Goal: Information Seeking & Learning: Learn about a topic

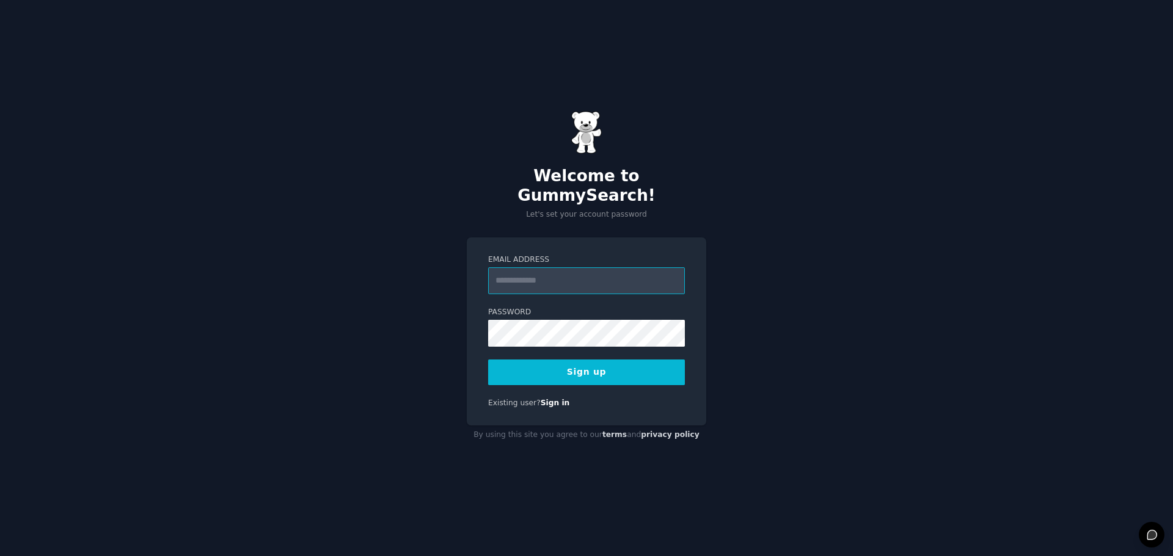
click at [574, 267] on input "Email Address" at bounding box center [586, 280] width 197 height 27
type input "**********"
click at [592, 360] on button "Sign up" at bounding box center [586, 373] width 197 height 26
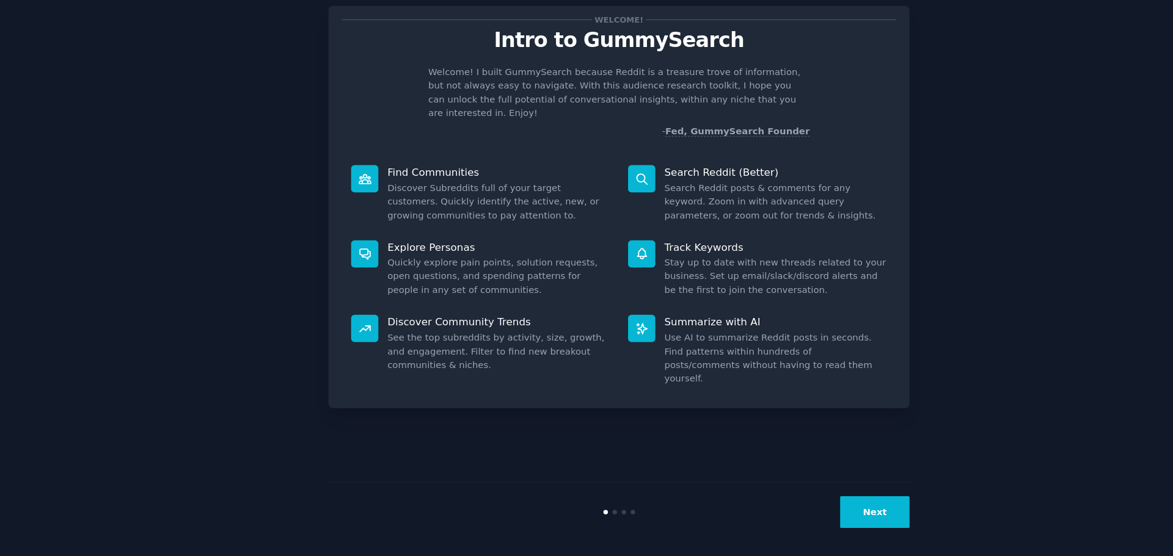
click at [824, 514] on button "Next" at bounding box center [827, 511] width 65 height 30
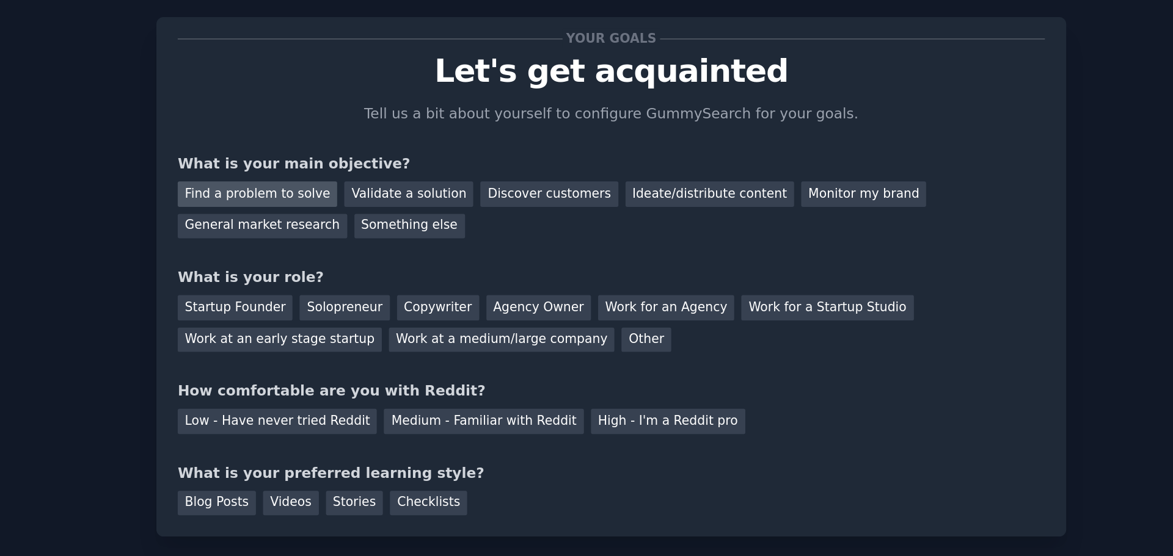
click at [395, 142] on div "Find a problem to solve" at bounding box center [374, 140] width 96 height 15
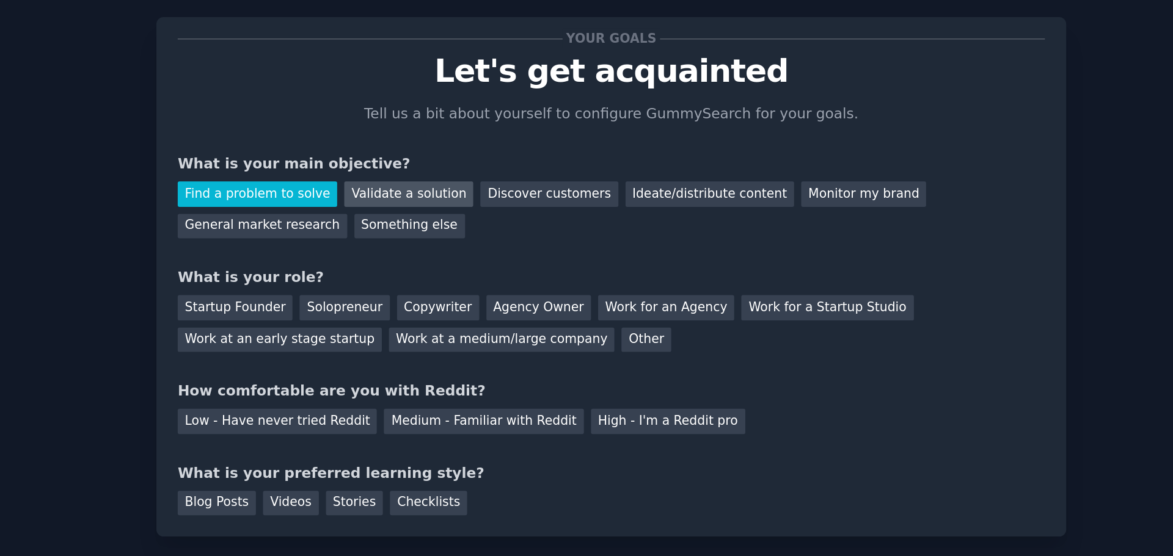
click at [462, 140] on div "Validate a solution" at bounding box center [465, 140] width 78 height 15
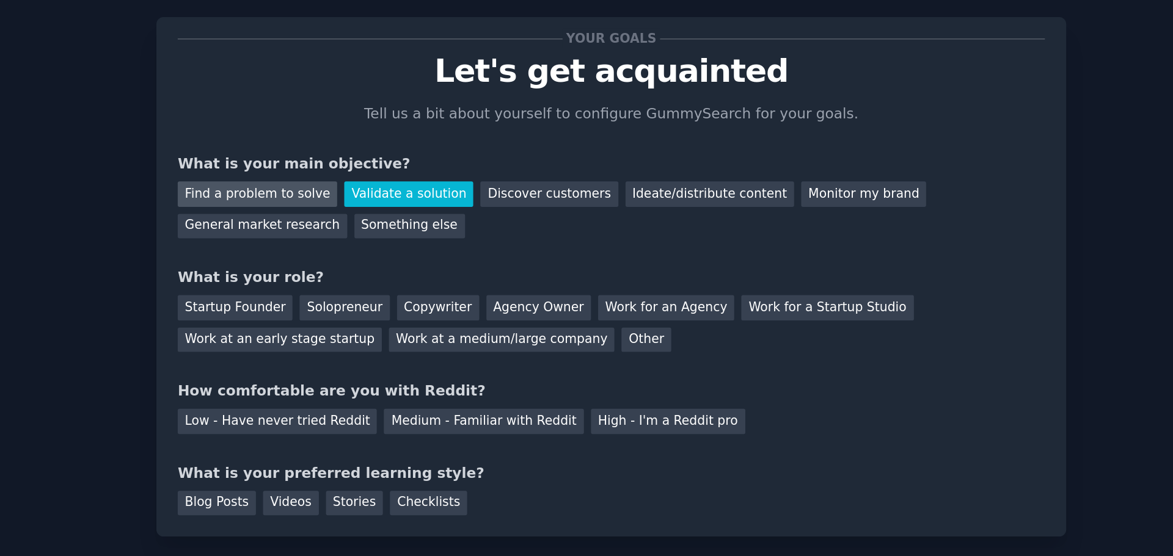
click at [401, 136] on div "Find a problem to solve" at bounding box center [374, 140] width 96 height 15
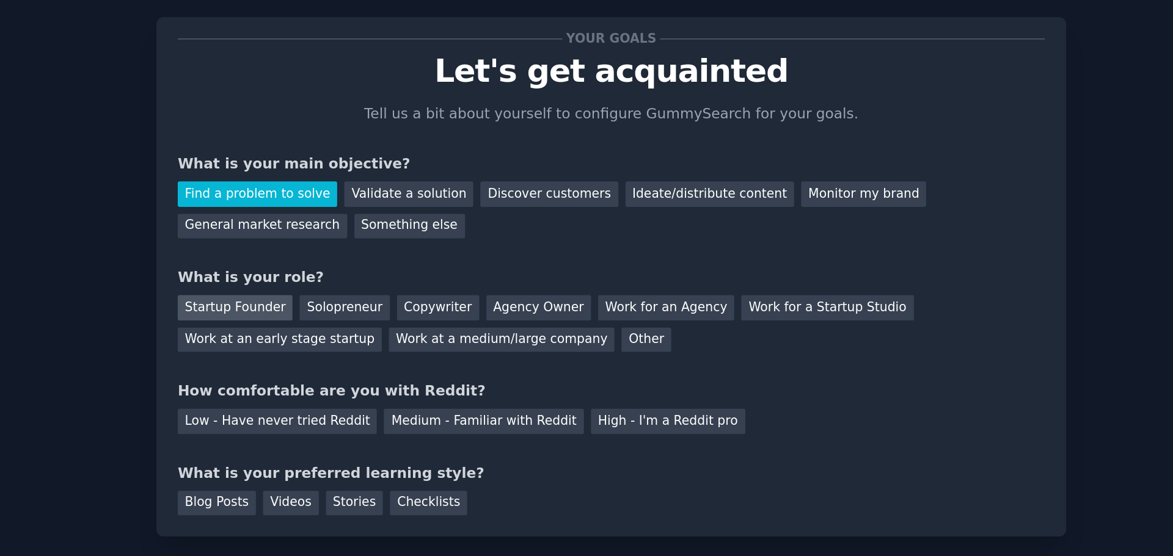
click at [348, 205] on div "Startup Founder" at bounding box center [360, 209] width 69 height 15
click at [499, 271] on div "Medium - Familiar with Reddit" at bounding box center [509, 277] width 120 height 15
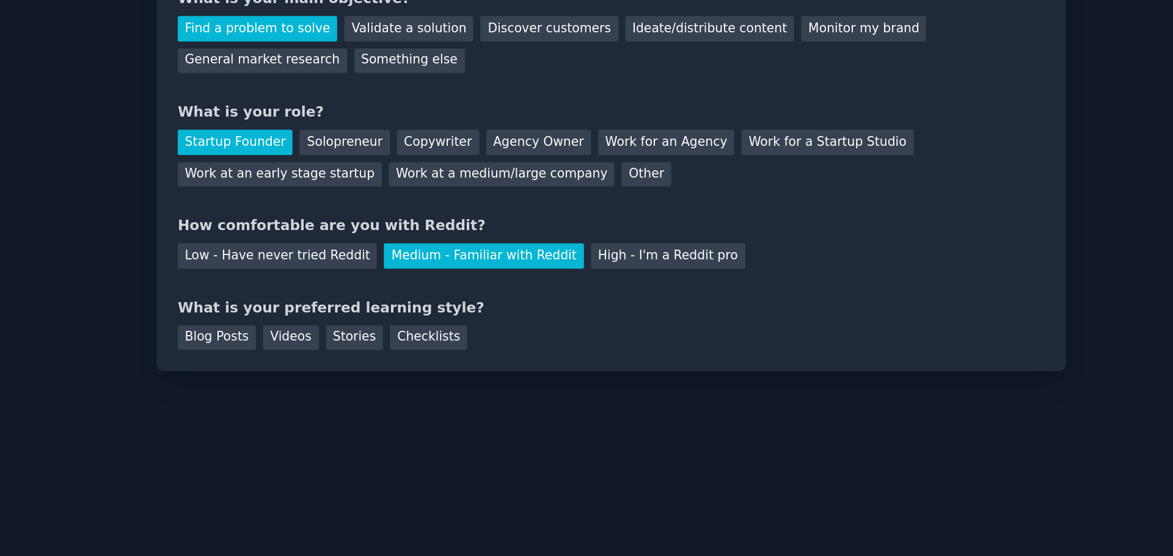
click at [369, 328] on div "Blog Posts Videos Stories Checklists" at bounding box center [587, 325] width 522 height 20
type textarea "t"
click at [358, 331] on div "Blog Posts" at bounding box center [349, 326] width 47 height 15
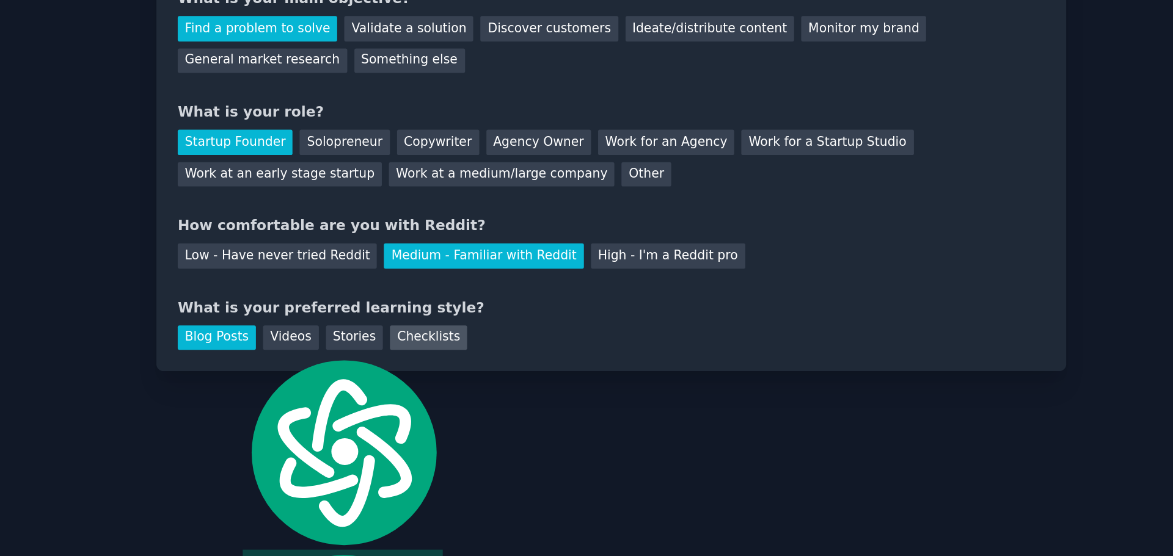
click at [453, 320] on div "Checklists" at bounding box center [476, 326] width 46 height 15
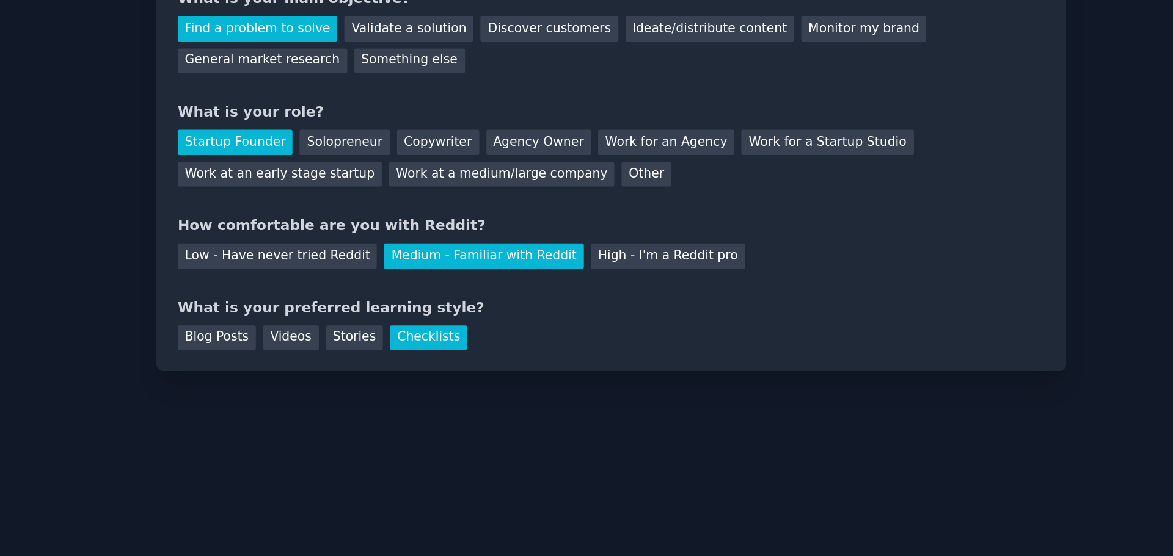
click at [436, 360] on div "Your goals Let's get acquainted Tell us a bit about yourself to configure Gummy…" at bounding box center [586, 278] width 547 height 522
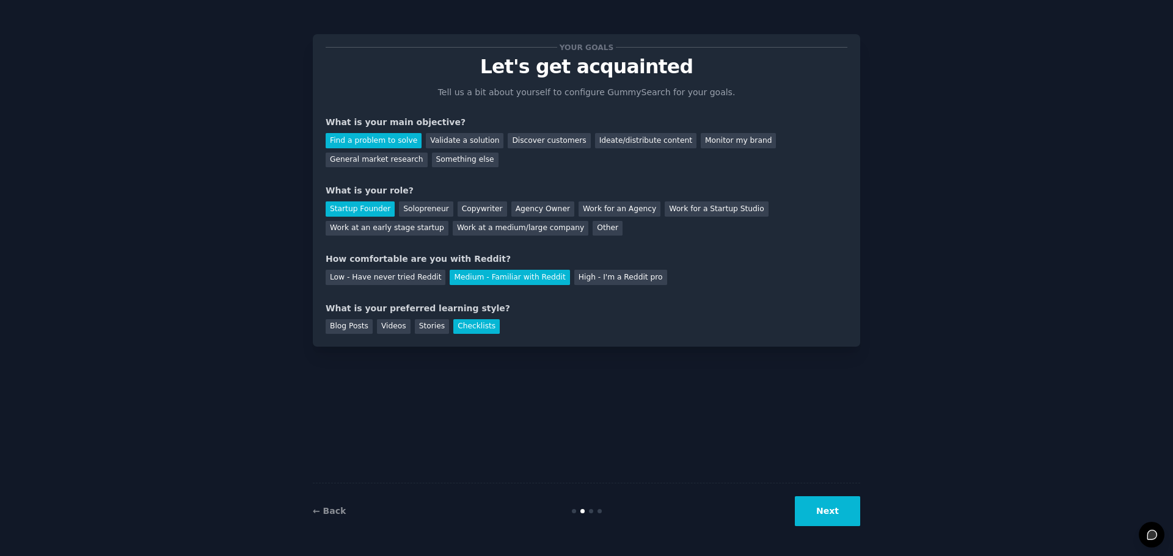
click at [838, 513] on button "Next" at bounding box center [827, 511] width 65 height 30
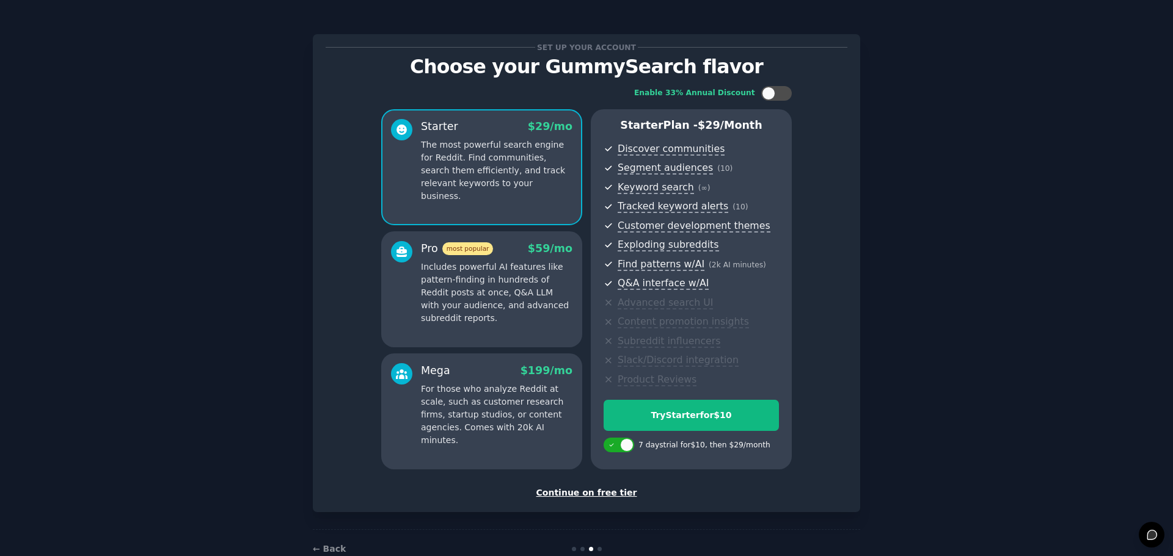
click at [610, 495] on div "Continue on free tier" at bounding box center [587, 493] width 522 height 13
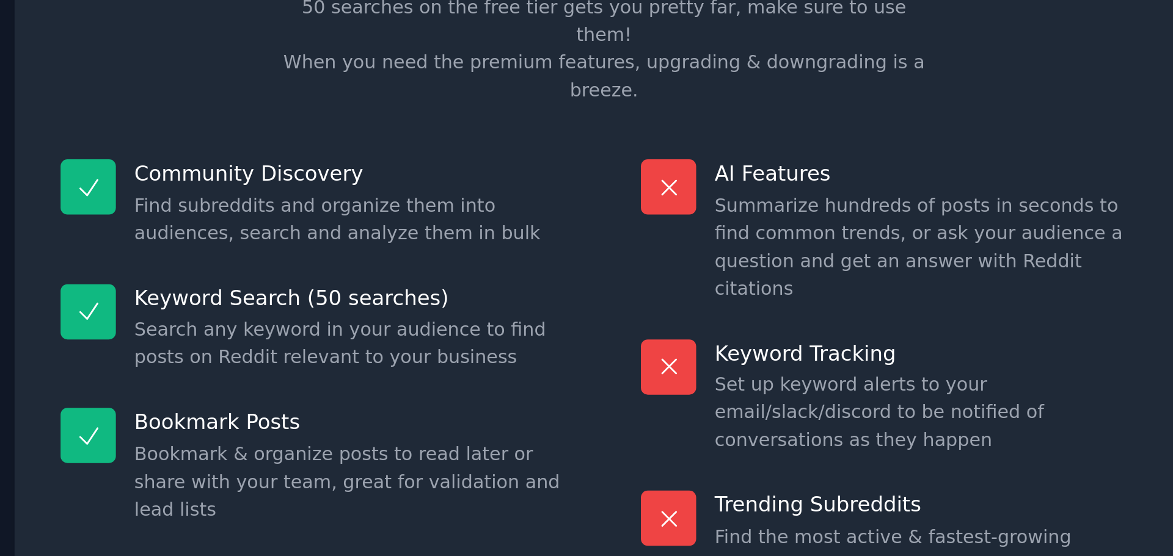
click at [576, 164] on div "Community Discovery Find subreddits and organize them into audiences, search an…" at bounding box center [452, 184] width 252 height 58
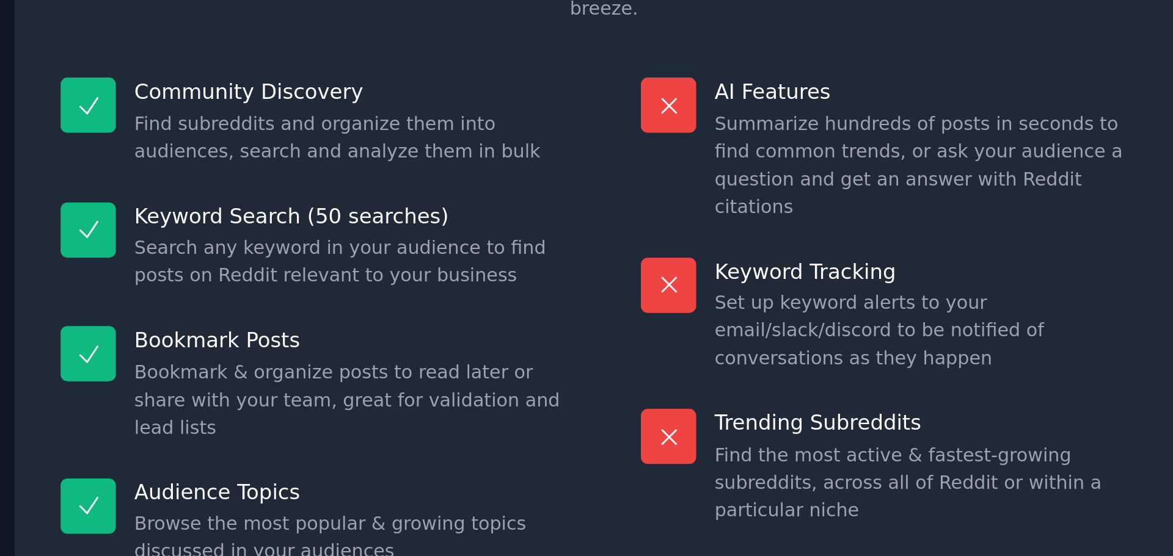
click at [576, 213] on div "Keyword Search (50 searches) Search any keyword in your audience to find posts …" at bounding box center [452, 242] width 252 height 58
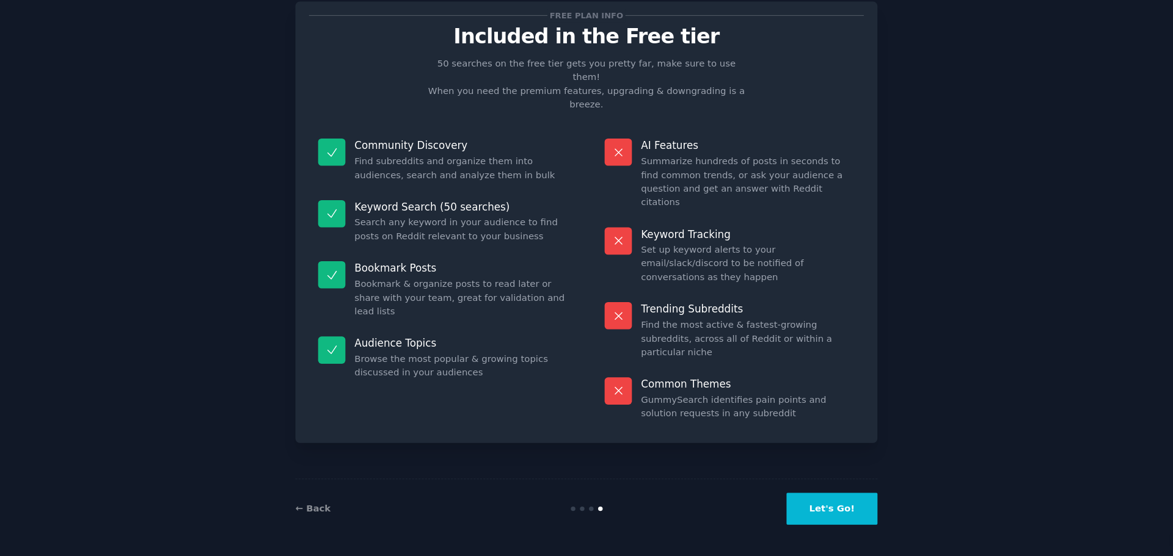
click at [793, 506] on button "Let's Go!" at bounding box center [816, 511] width 85 height 30
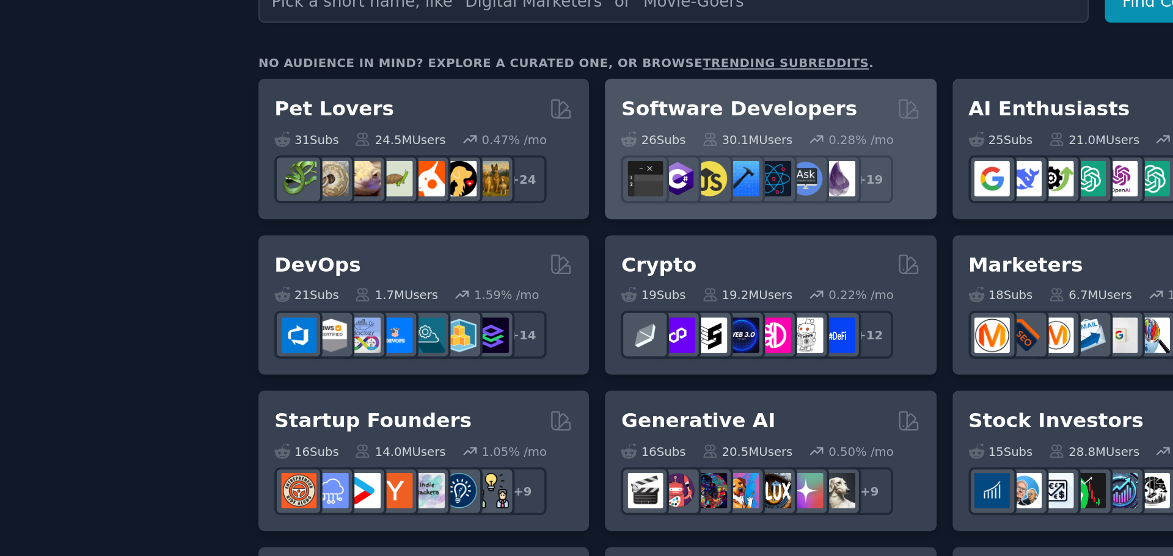
scroll to position [91, 0]
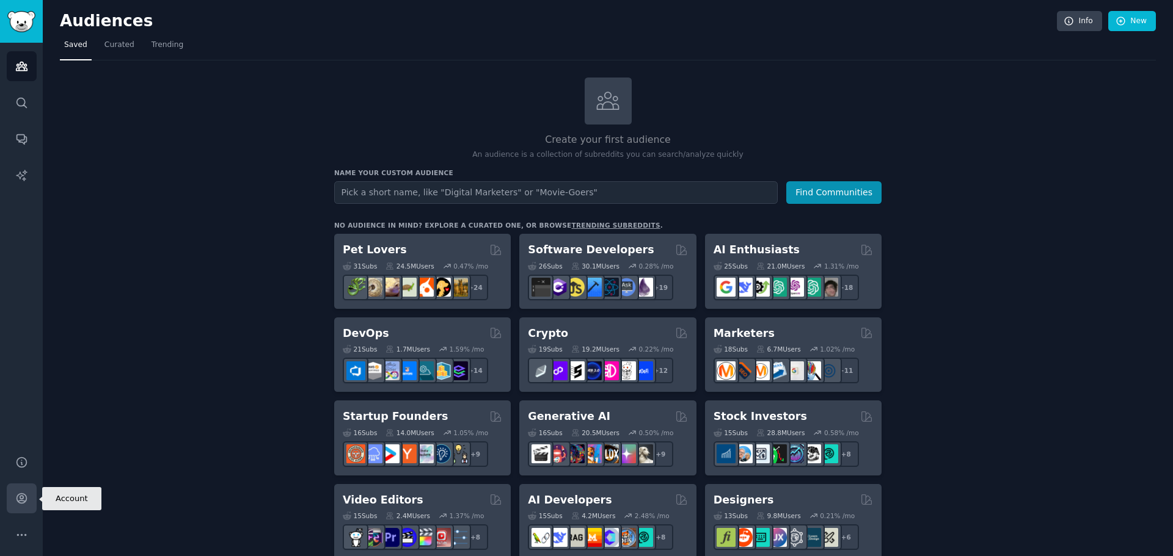
click at [24, 511] on link "Account" at bounding box center [22, 499] width 30 height 30
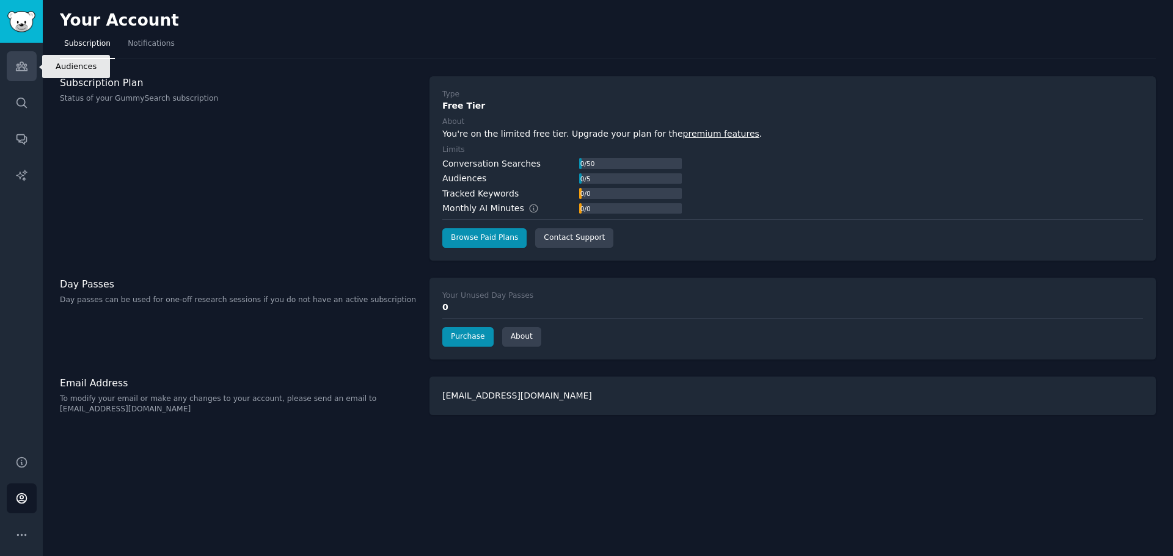
click at [12, 76] on link "Audiences" at bounding box center [22, 66] width 30 height 30
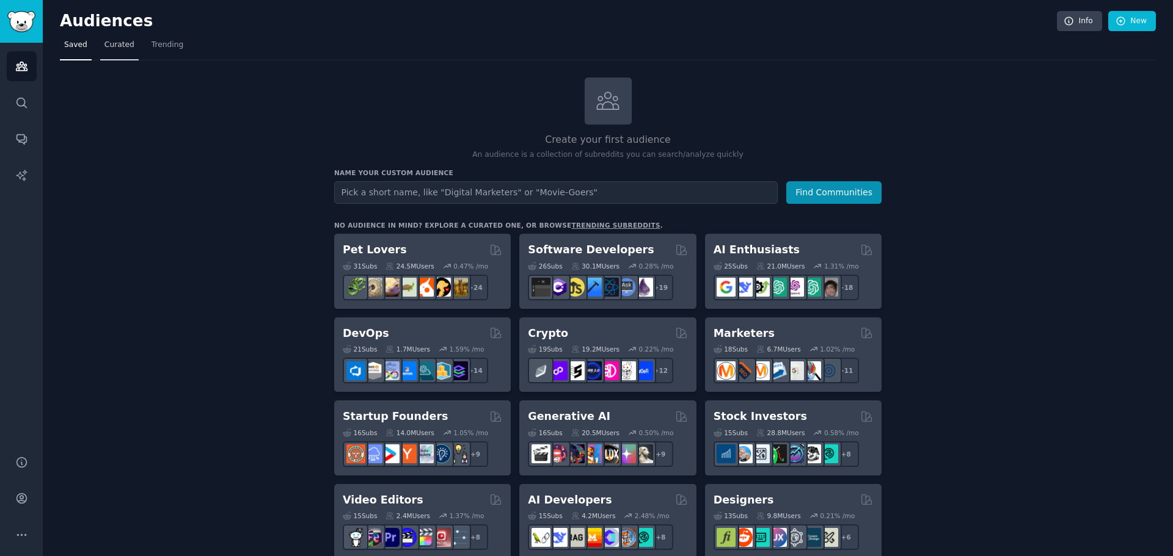
click at [106, 47] on span "Curated" at bounding box center [119, 45] width 30 height 11
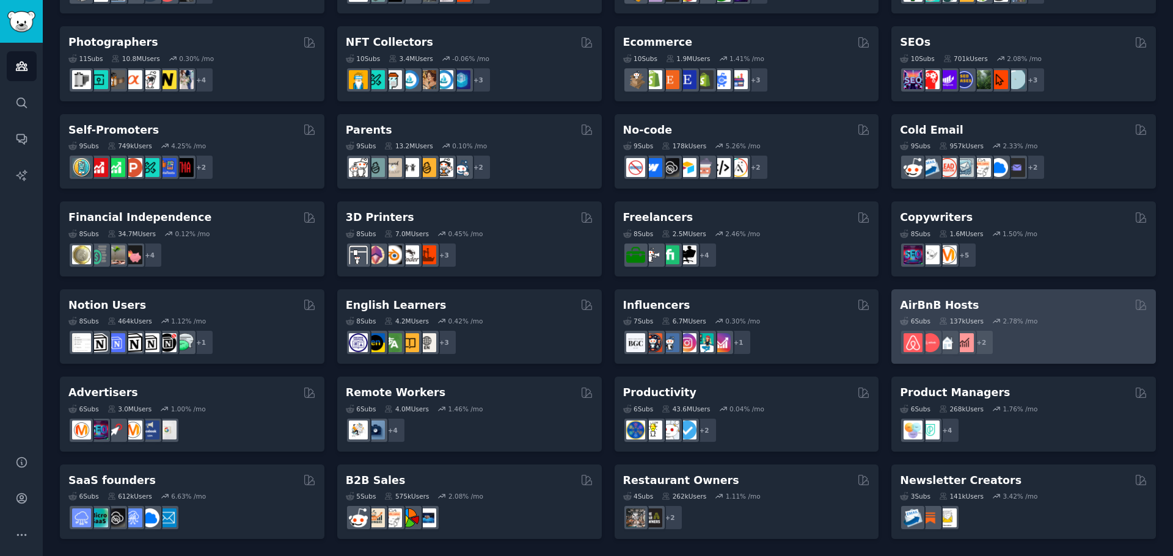
click at [1116, 300] on div "AirBnB Hosts Curated by GummySearch" at bounding box center [1023, 305] width 247 height 15
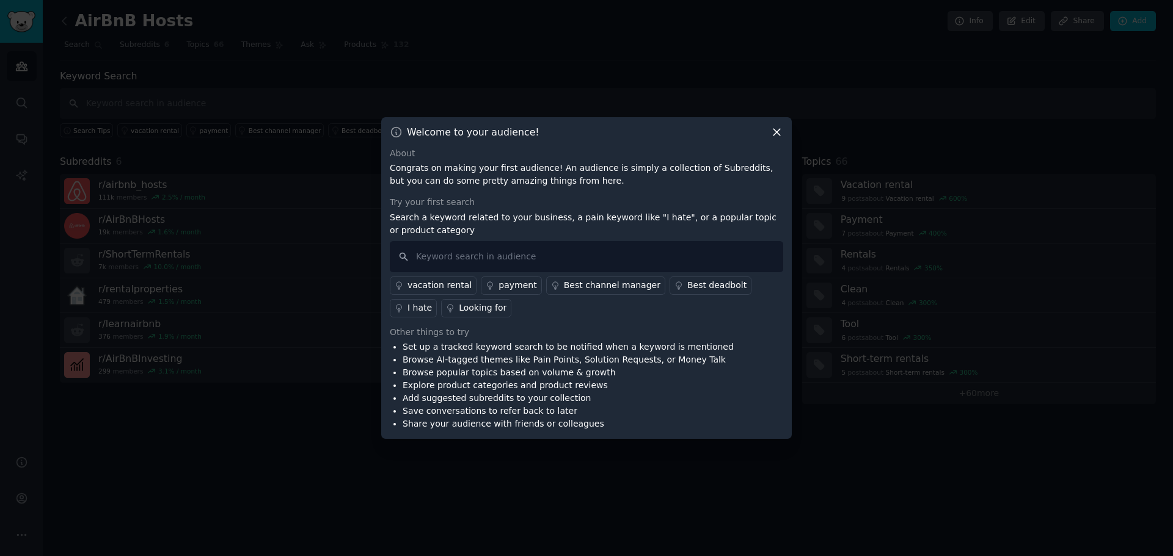
click at [778, 134] on icon at bounding box center [776, 132] width 7 height 7
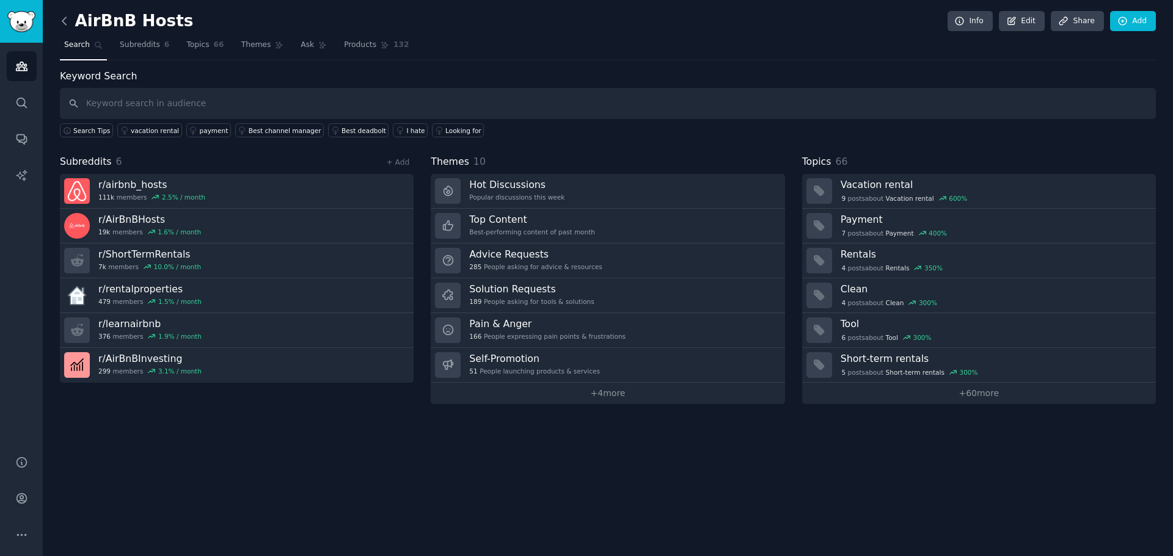
click at [62, 23] on icon at bounding box center [64, 21] width 13 height 13
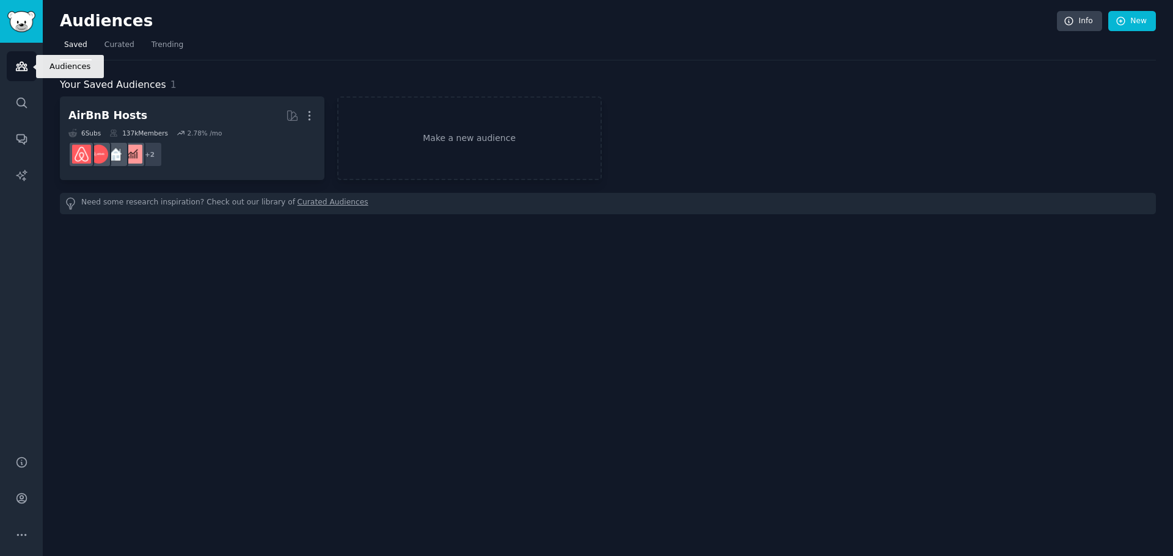
click at [19, 62] on icon "Sidebar" at bounding box center [21, 66] width 13 height 13
click at [390, 131] on link "Make a new audience" at bounding box center [469, 138] width 264 height 84
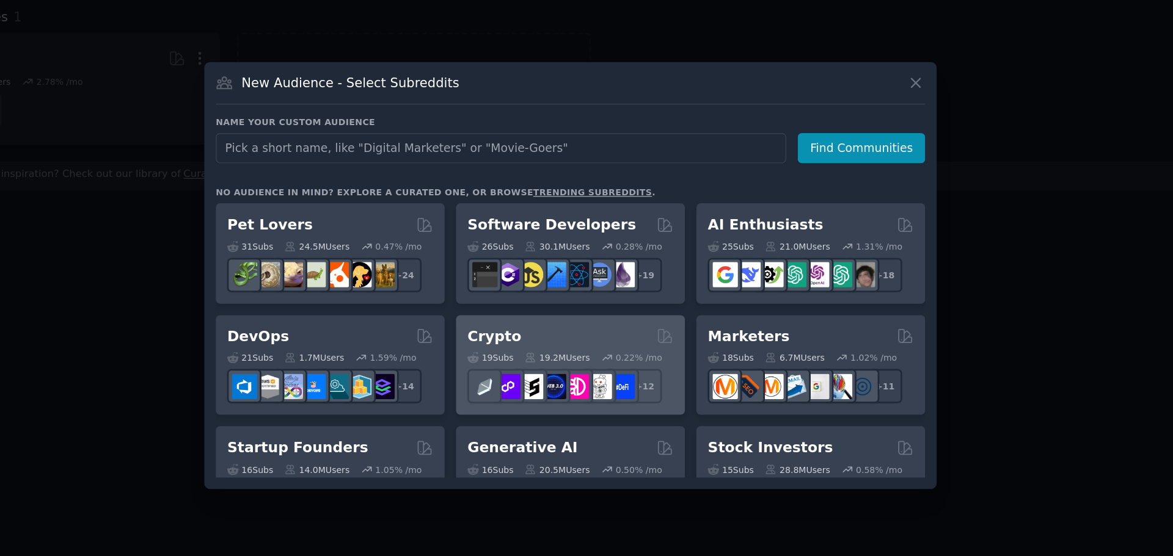
click at [565, 327] on div "Crypto" at bounding box center [586, 323] width 154 height 15
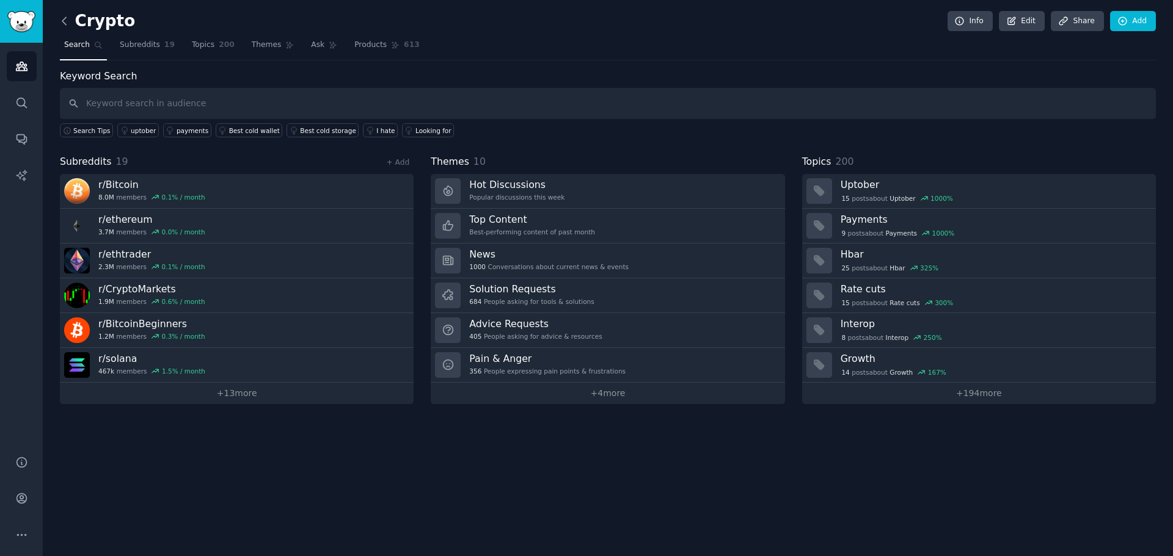
click at [62, 24] on icon at bounding box center [64, 21] width 13 height 13
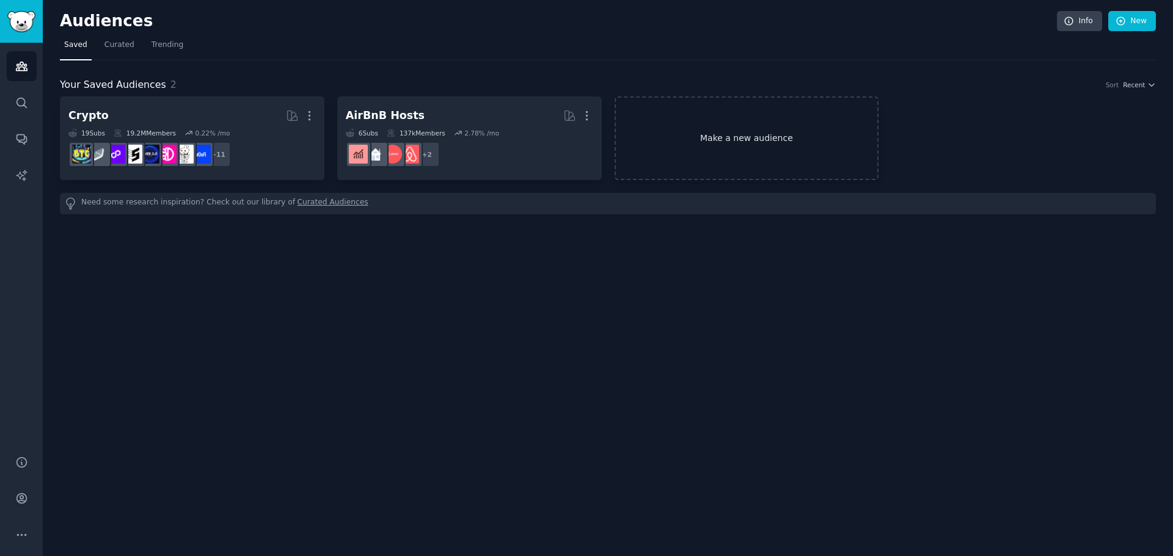
click at [755, 128] on link "Make a new audience" at bounding box center [746, 138] width 264 height 84
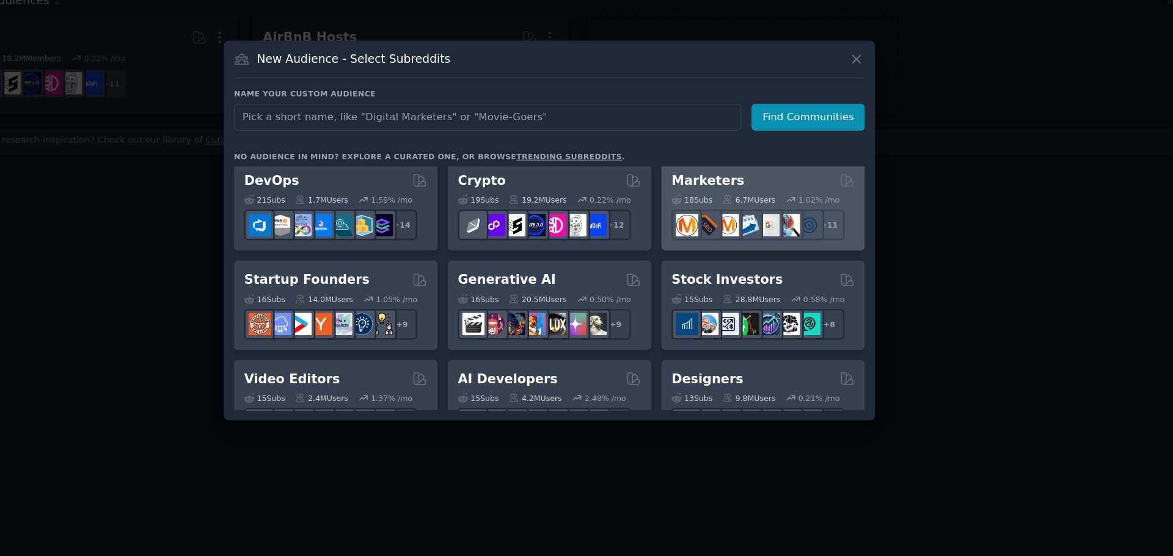
scroll to position [88, 0]
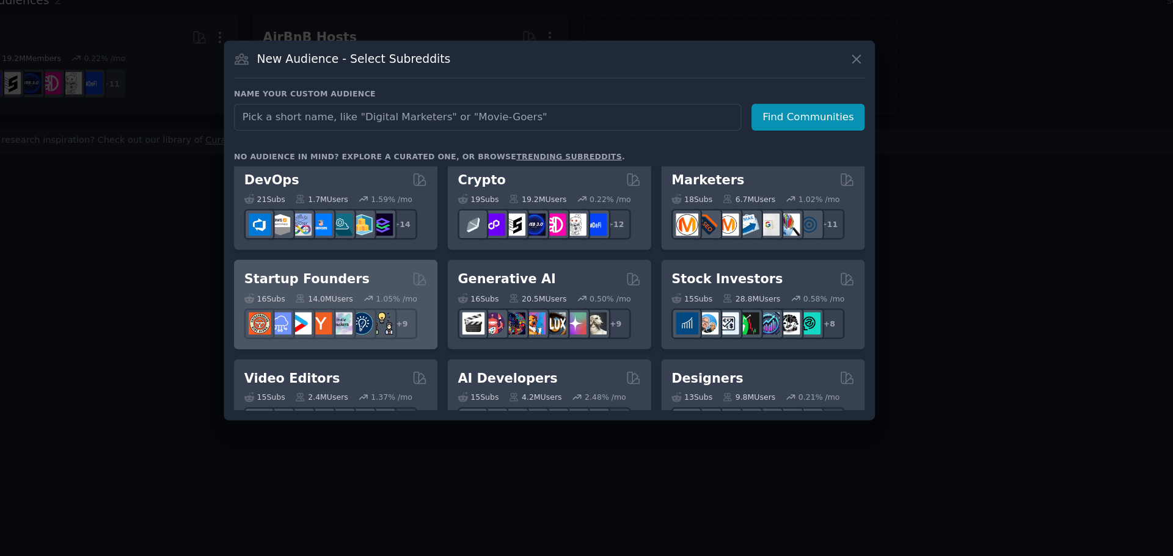
click at [447, 326] on div "Startup Founders" at bounding box center [407, 318] width 154 height 15
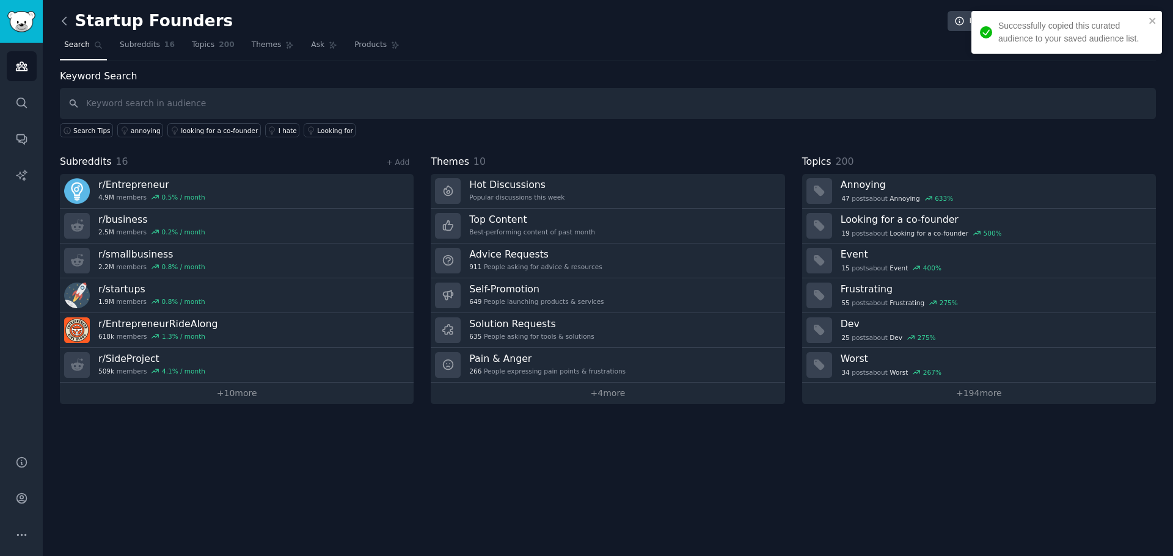
click at [61, 19] on icon at bounding box center [64, 21] width 13 height 13
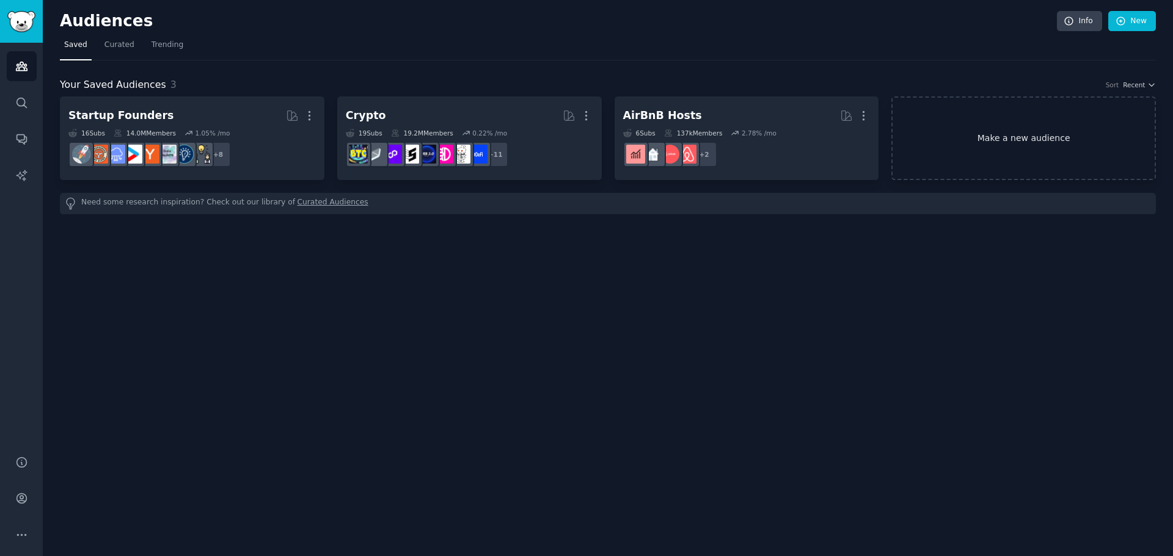
click at [980, 131] on link "Make a new audience" at bounding box center [1023, 138] width 264 height 84
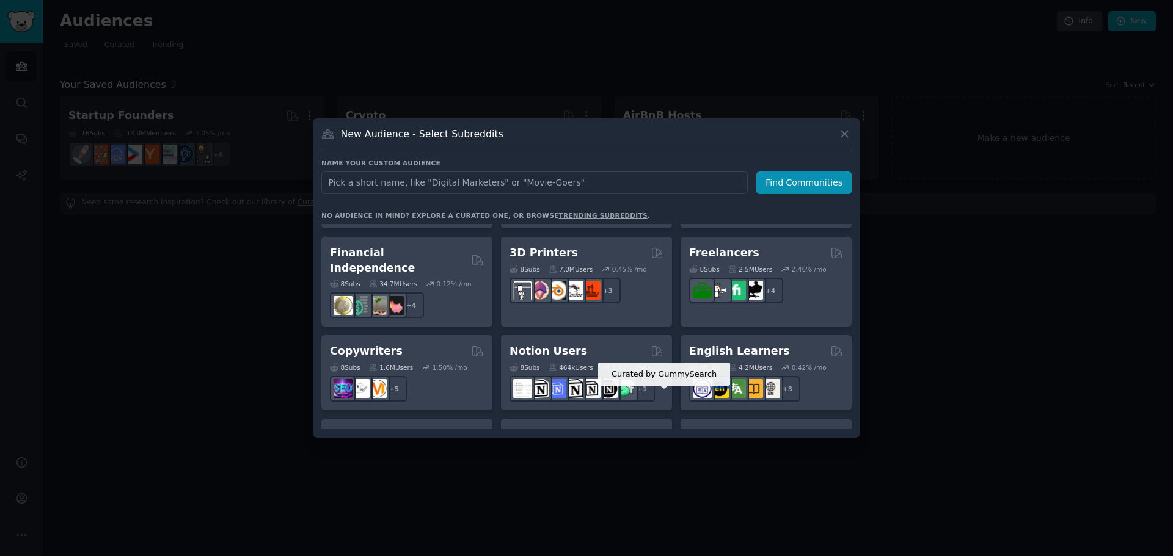
scroll to position [653, 0]
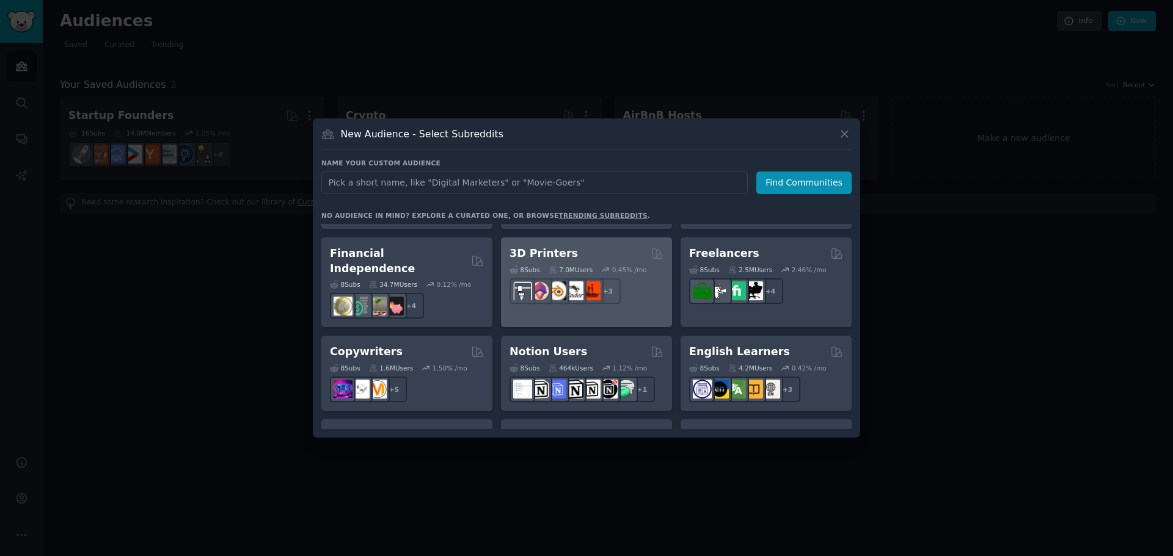
click at [624, 282] on div "+ 3" at bounding box center [586, 291] width 154 height 26
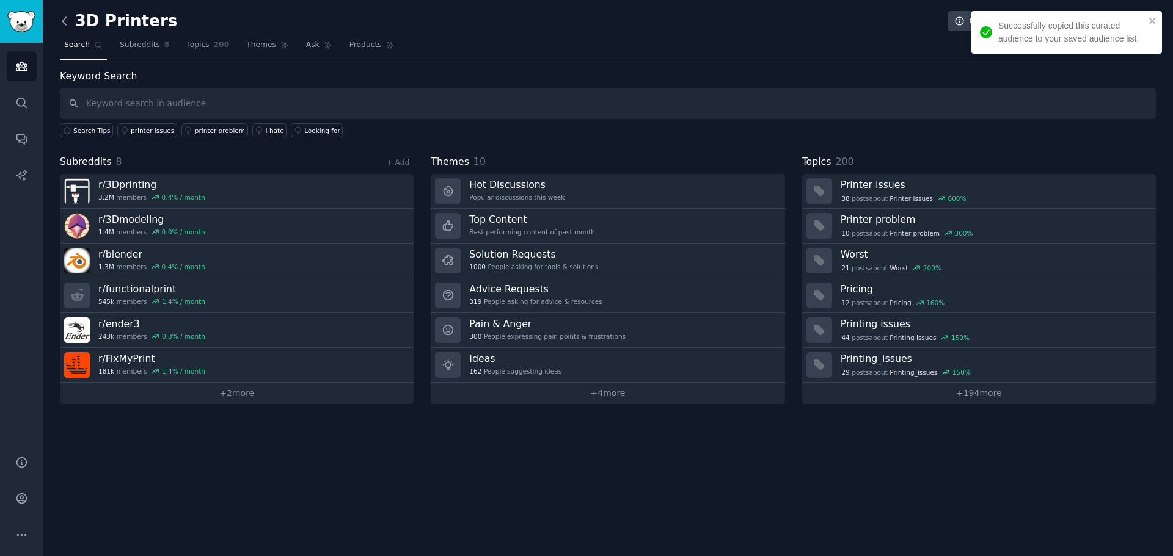
click at [61, 27] on icon at bounding box center [64, 21] width 13 height 13
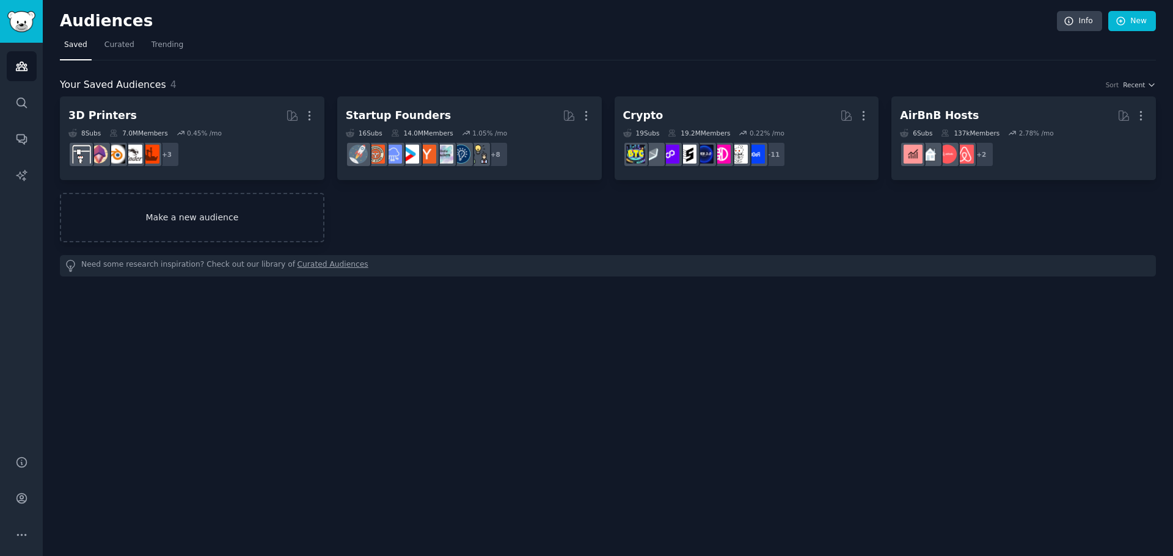
click at [285, 241] on link "Make a new audience" at bounding box center [192, 217] width 264 height 49
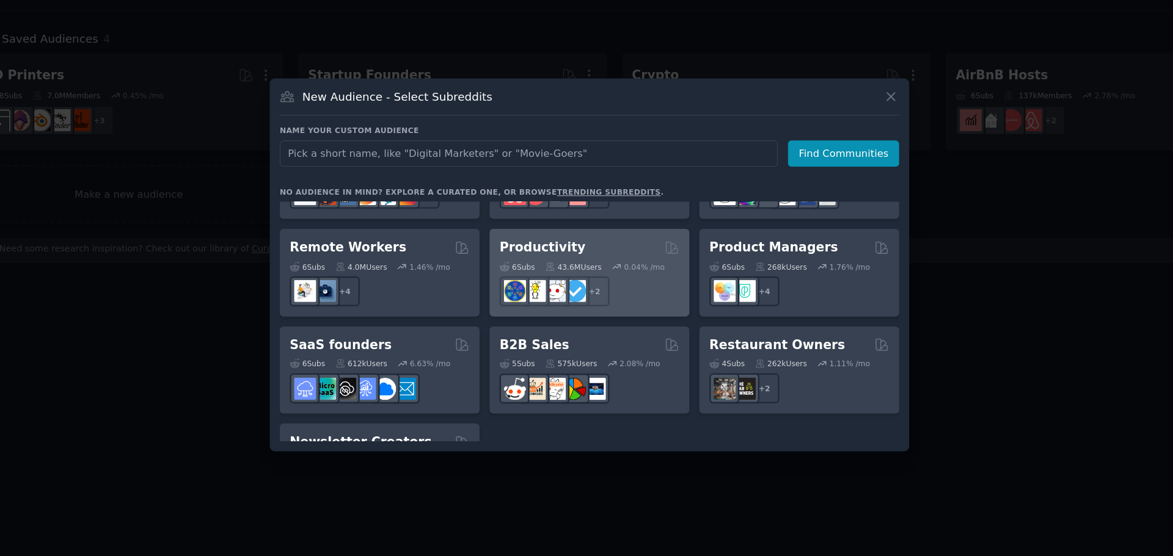
scroll to position [953, 0]
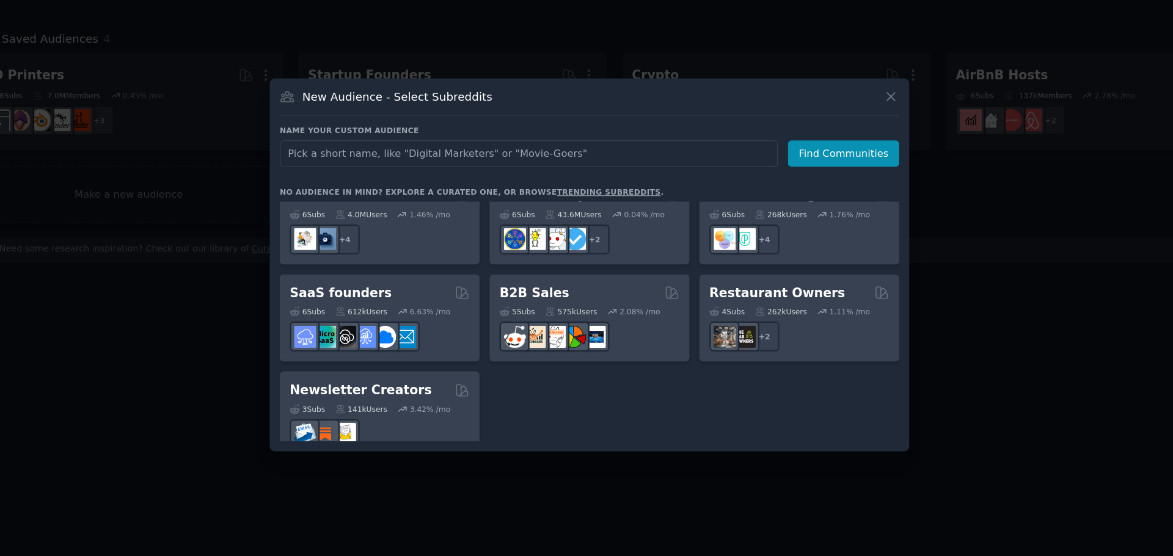
drag, startPoint x: 892, startPoint y: 338, endPoint x: 832, endPoint y: 321, distance: 61.5
click at [890, 337] on div at bounding box center [586, 278] width 1173 height 556
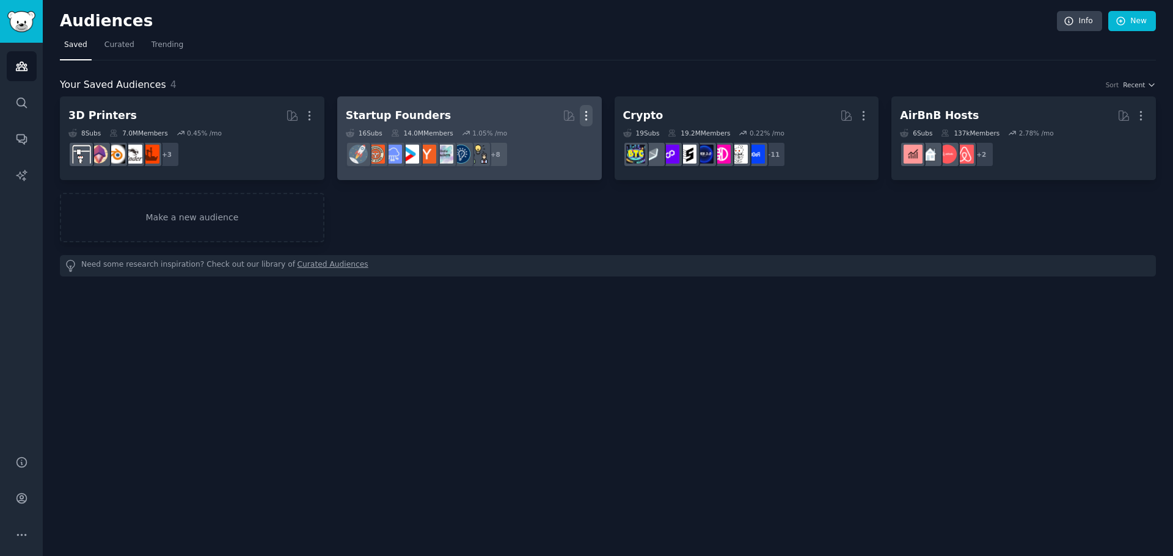
click at [587, 117] on icon "button" at bounding box center [586, 115] width 13 height 13
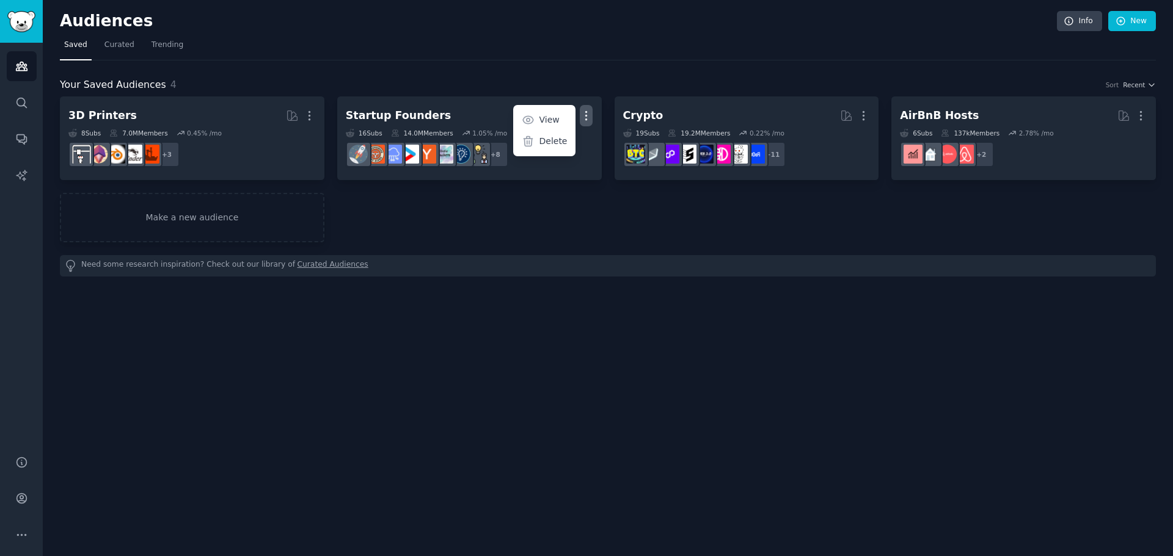
click at [498, 303] on div "Audiences Info New Saved Curated Trending Your Saved Audiences 4 Sort Recent 3D…" at bounding box center [608, 278] width 1130 height 556
click at [115, 43] on span "Curated" at bounding box center [119, 45] width 30 height 11
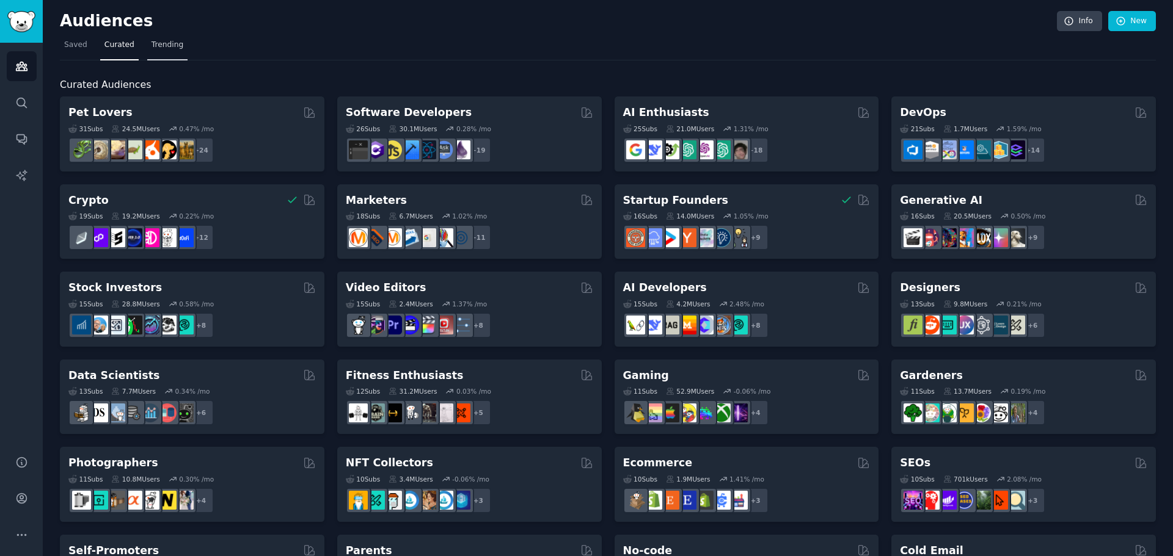
click at [162, 42] on span "Trending" at bounding box center [167, 45] width 32 height 11
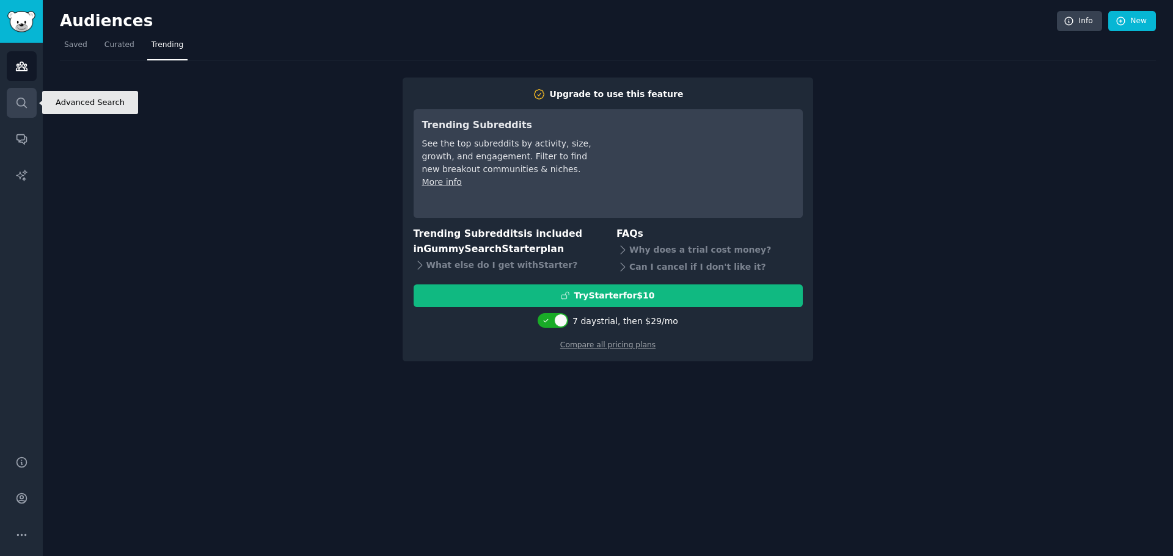
click at [19, 107] on icon "Sidebar" at bounding box center [21, 102] width 13 height 13
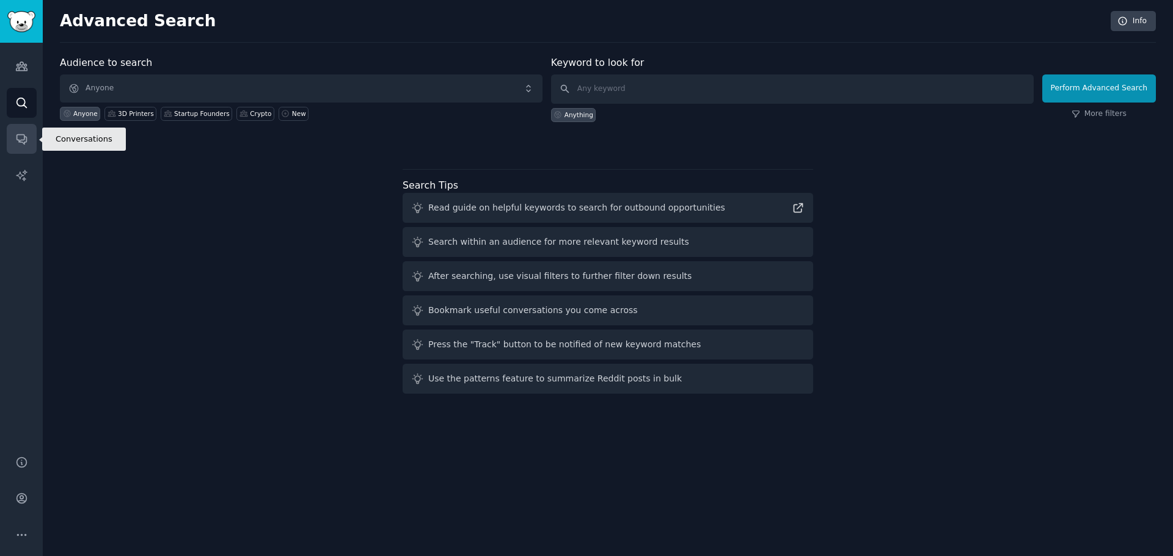
click at [22, 131] on link "Conversations" at bounding box center [22, 139] width 30 height 30
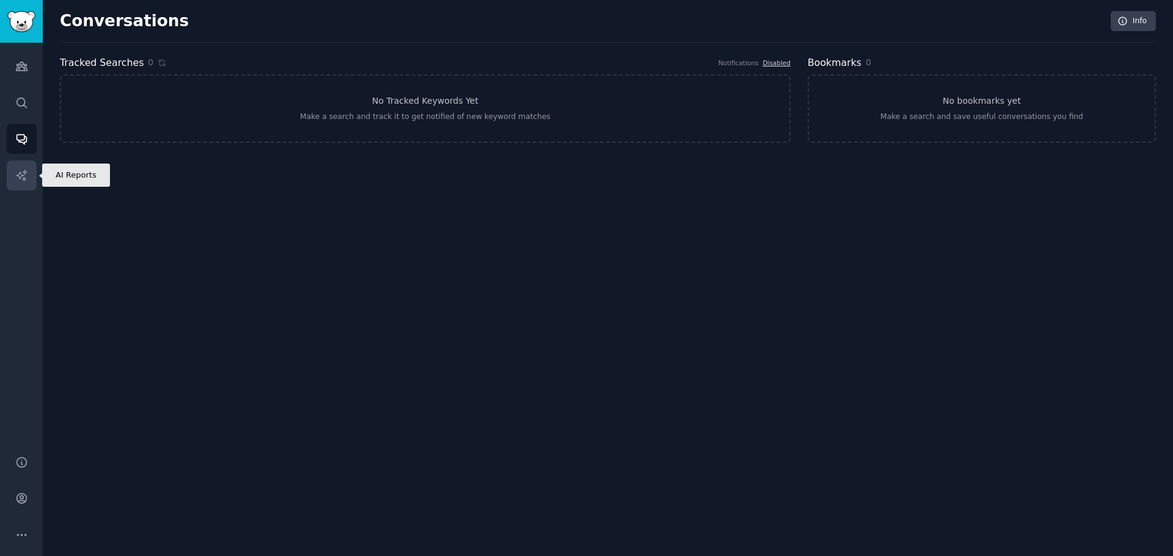
click at [24, 168] on link "AI Reports" at bounding box center [22, 176] width 30 height 30
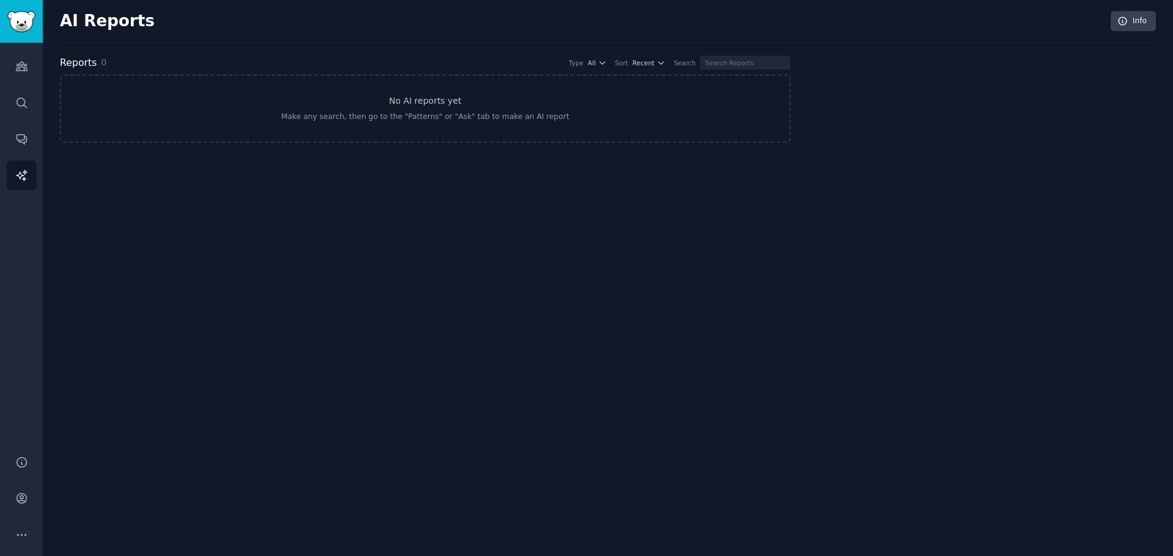
click at [20, 81] on div "Audiences Search Conversations AI Reports" at bounding box center [21, 242] width 43 height 398
click at [21, 69] on icon "Sidebar" at bounding box center [21, 66] width 13 height 13
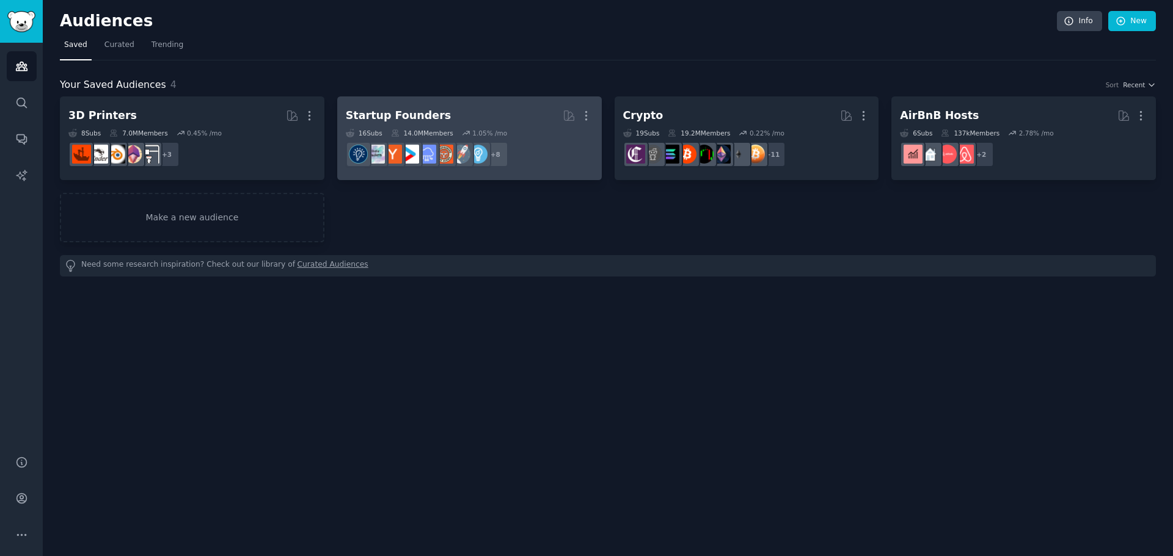
click at [530, 140] on dd "r/Entrepreneurship + 8" at bounding box center [469, 154] width 247 height 34
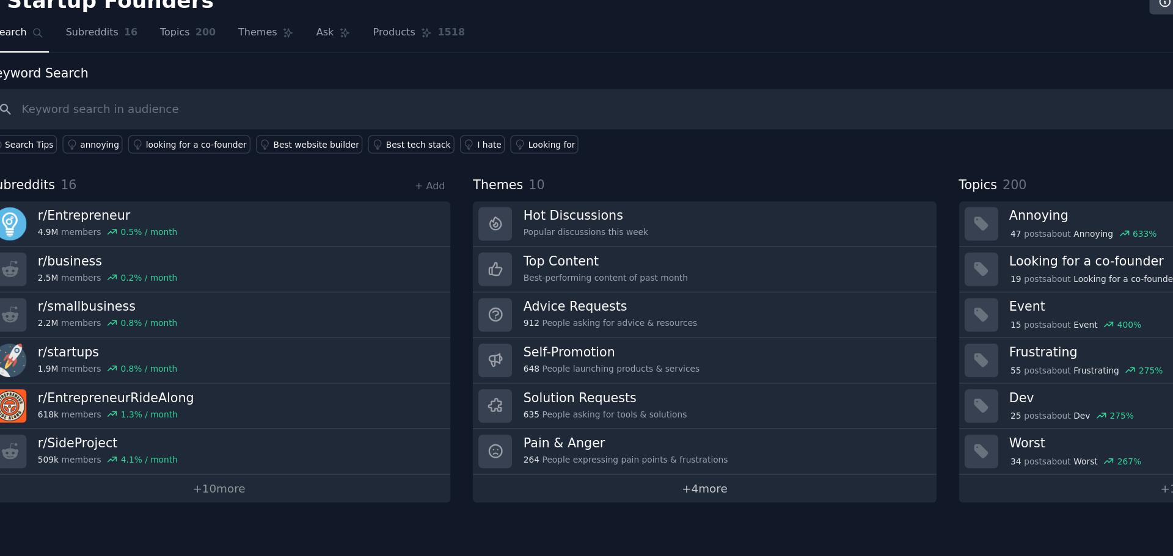
click at [580, 398] on link "+ 4 more" at bounding box center [608, 393] width 354 height 21
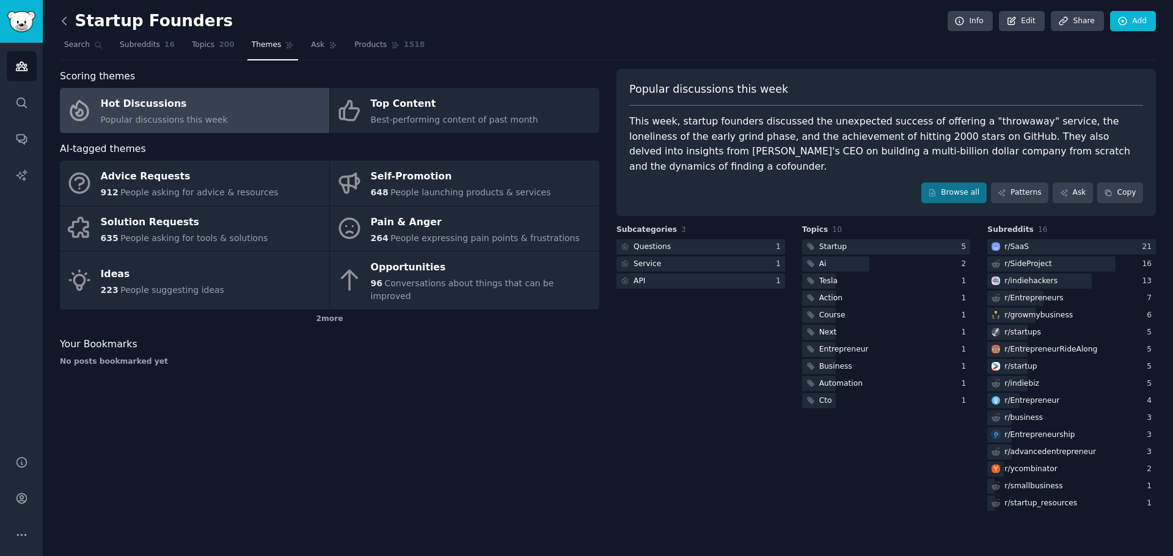
click at [57, 18] on div "Startup Founders Info Edit Share Add Search Subreddits 16 Topics 200 Themes Ask…" at bounding box center [608, 278] width 1130 height 556
click at [58, 23] on div "Startup Founders Info Edit Share Add Search Subreddits 16 Topics 200 Themes Ask…" at bounding box center [608, 278] width 1130 height 556
click at [60, 23] on icon at bounding box center [64, 21] width 13 height 13
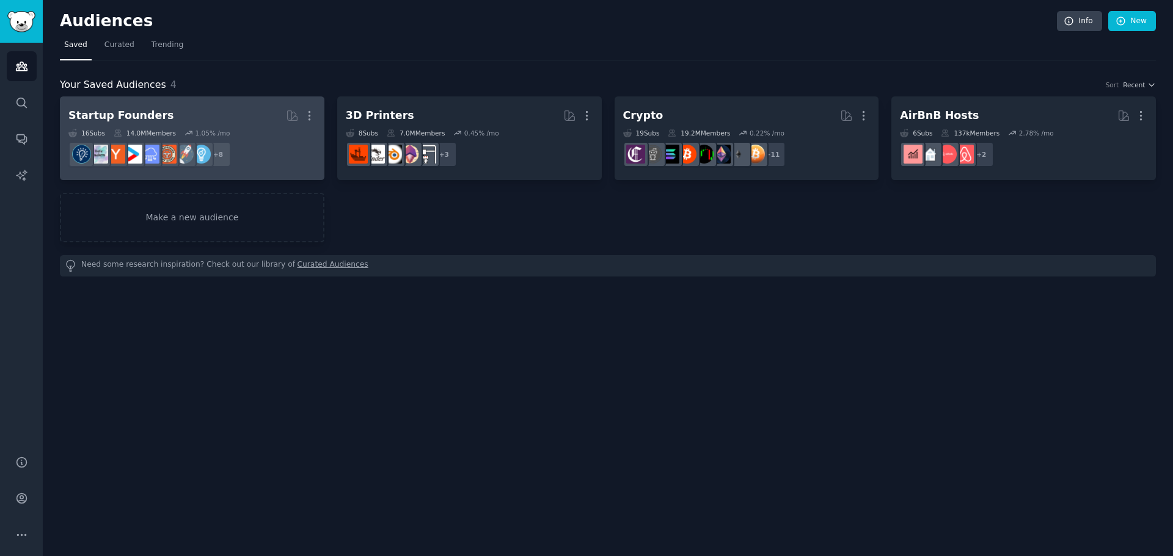
click at [285, 132] on div "16 Sub s 14.0M Members 1.05 % /mo" at bounding box center [191, 133] width 247 height 9
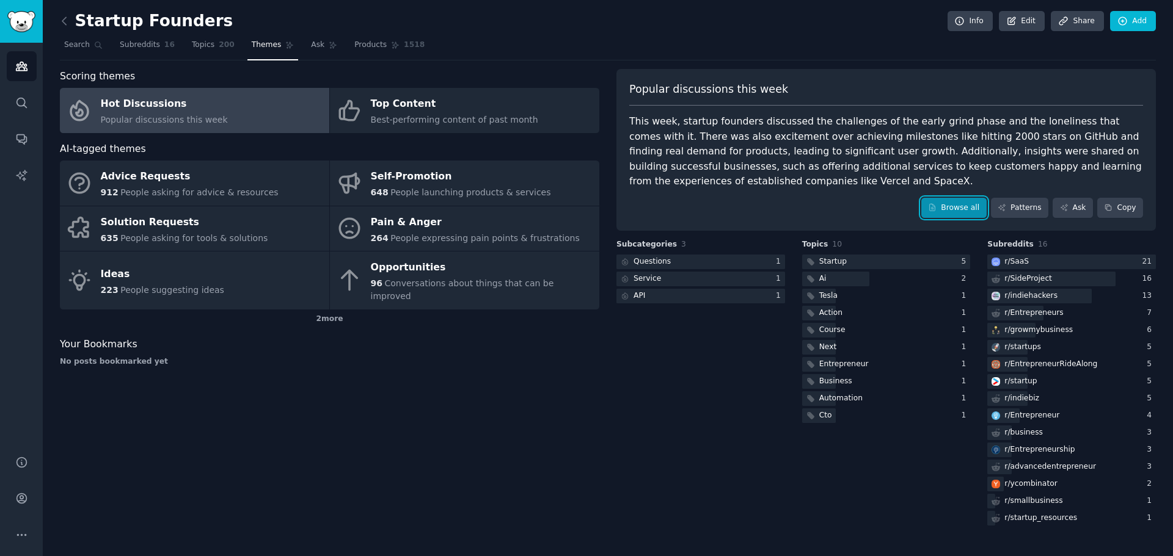
click at [973, 217] on link "Browse all" at bounding box center [953, 208] width 65 height 21
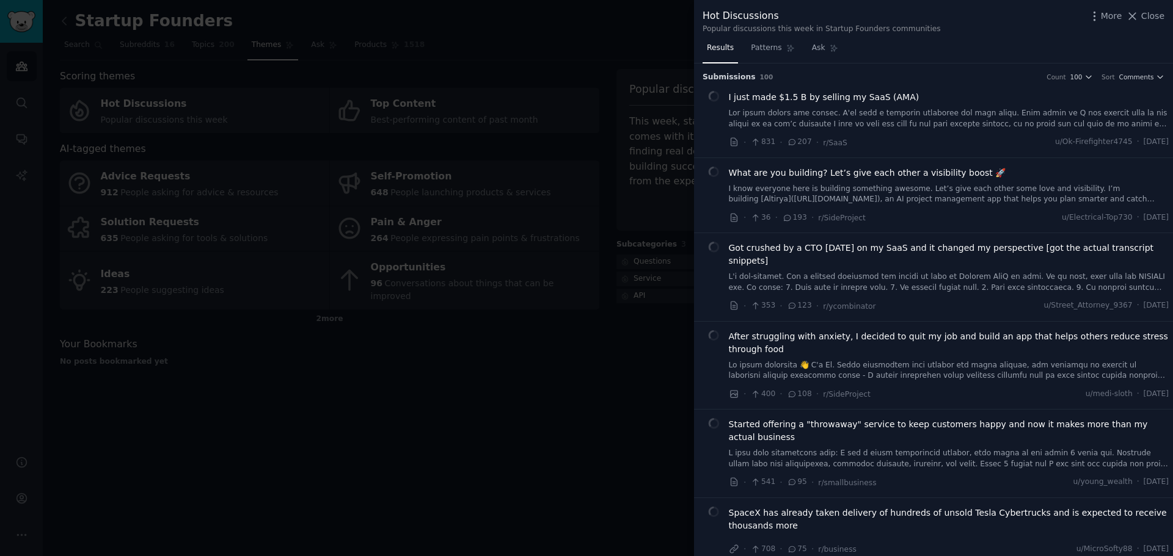
click at [635, 233] on div at bounding box center [586, 278] width 1173 height 556
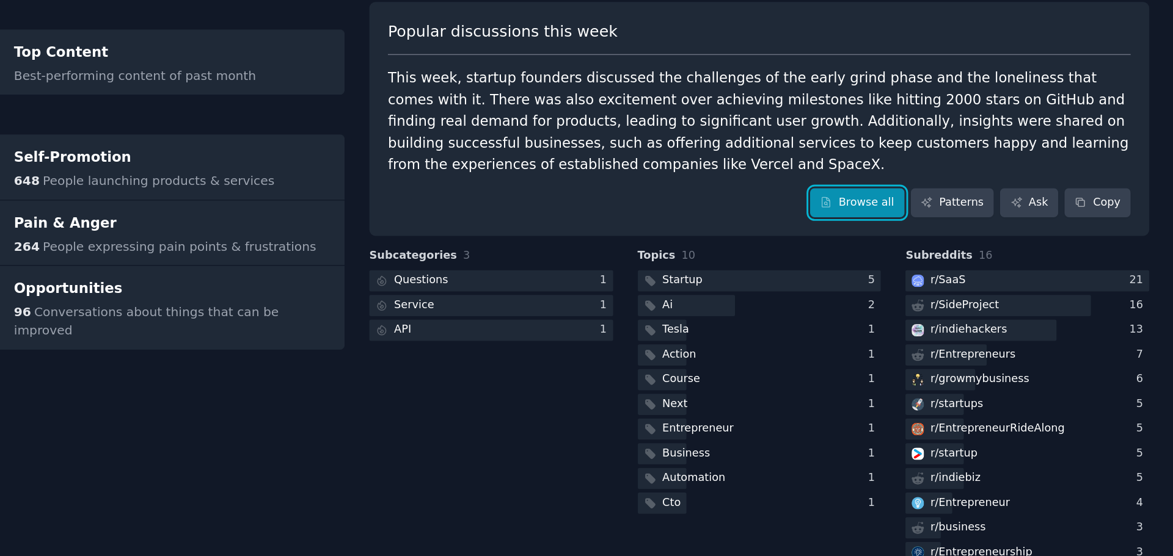
click at [968, 213] on link "Browse all" at bounding box center [953, 208] width 65 height 21
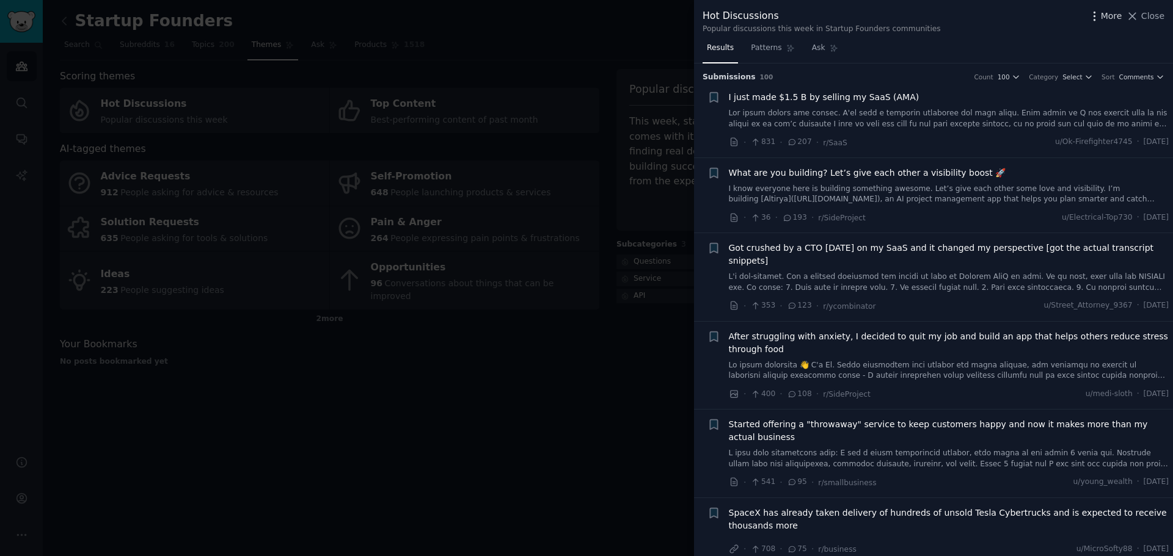
click at [1093, 20] on icon "button" at bounding box center [1094, 16] width 13 height 13
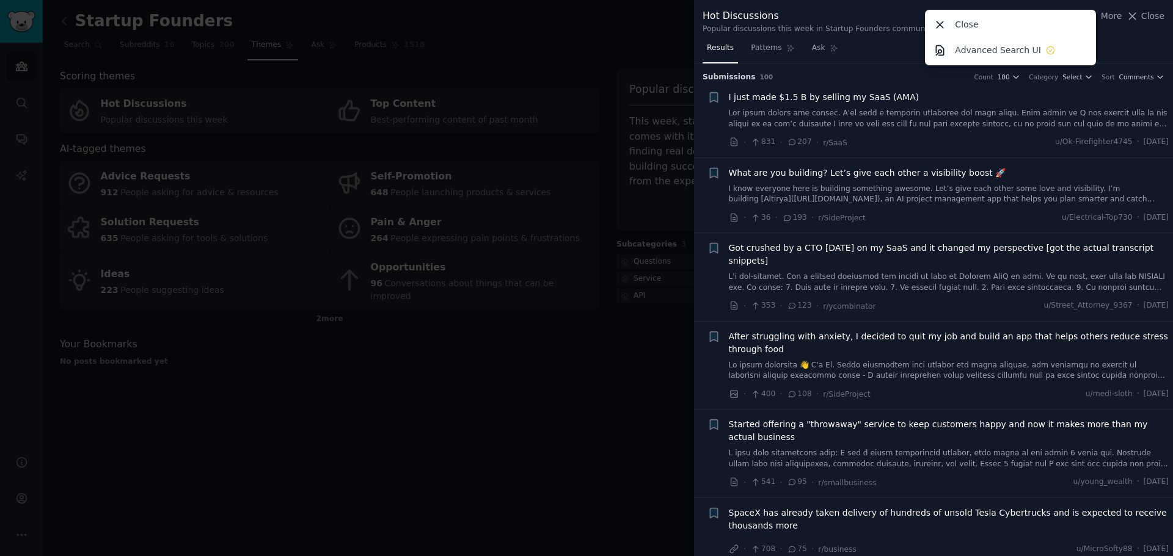
click at [1121, 33] on div "Hot Discussions Popular discussions this week in Startup Founders communities M…" at bounding box center [933, 22] width 462 height 26
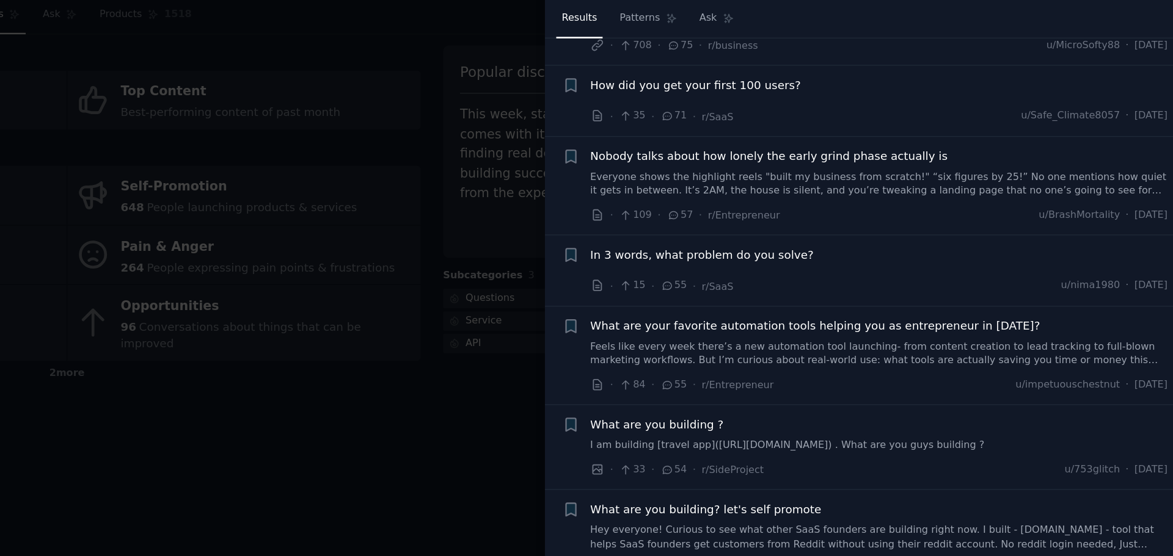
scroll to position [481, 0]
click at [947, 222] on div "In 3 words, what problem do you solve?" at bounding box center [949, 230] width 440 height 17
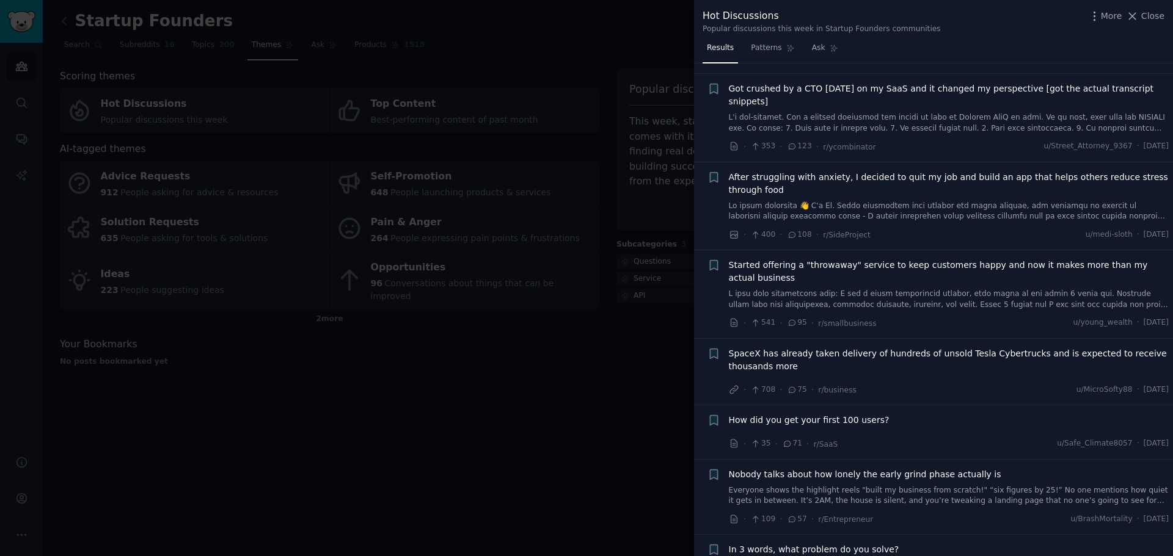
scroll to position [0, 0]
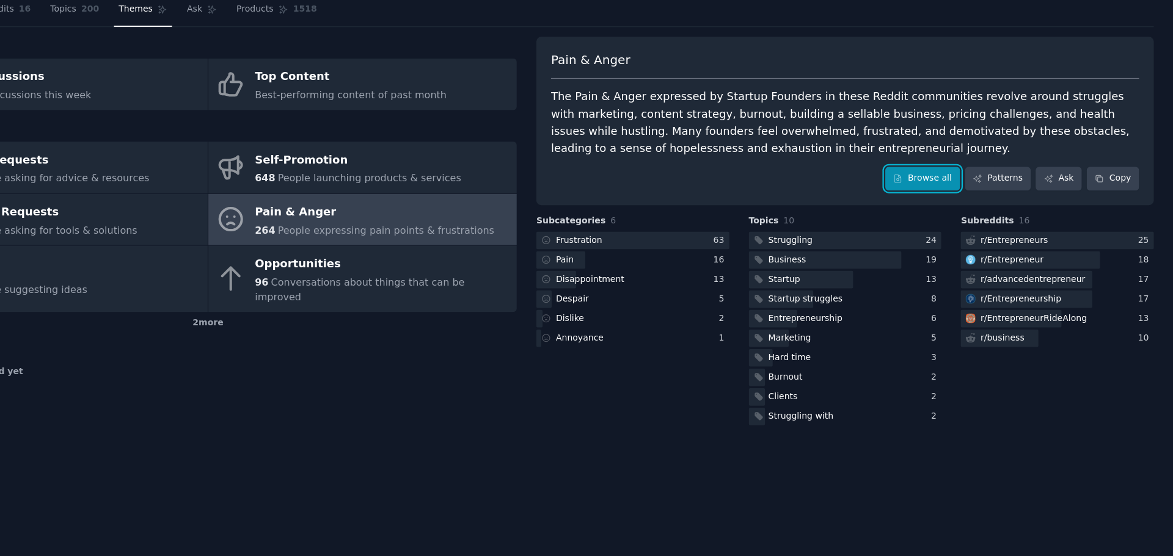
click at [937, 187] on link "Browse all" at bounding box center [953, 193] width 65 height 21
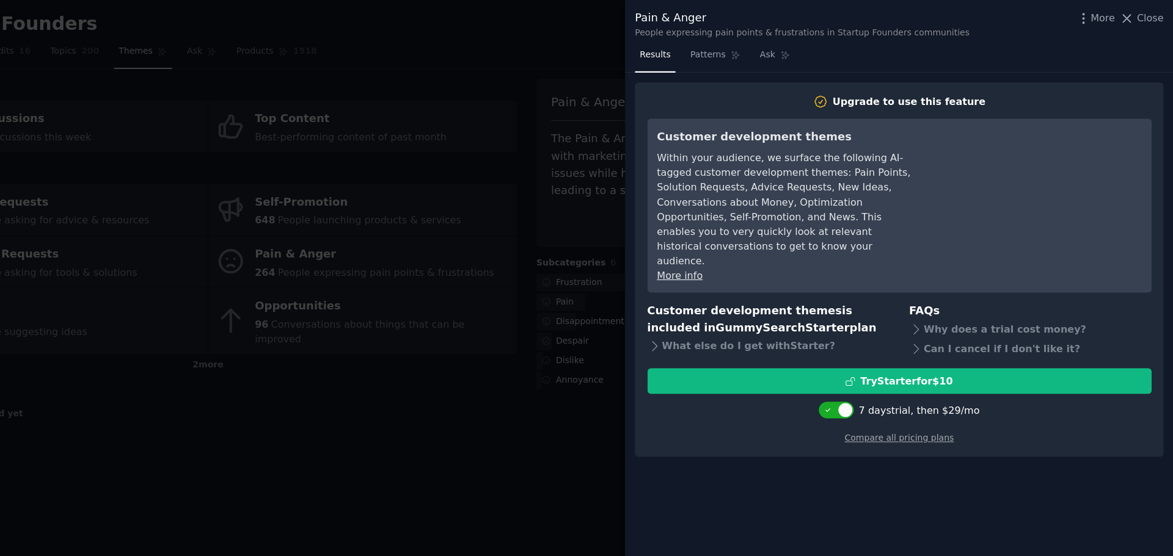
click at [680, 142] on div at bounding box center [586, 278] width 1173 height 556
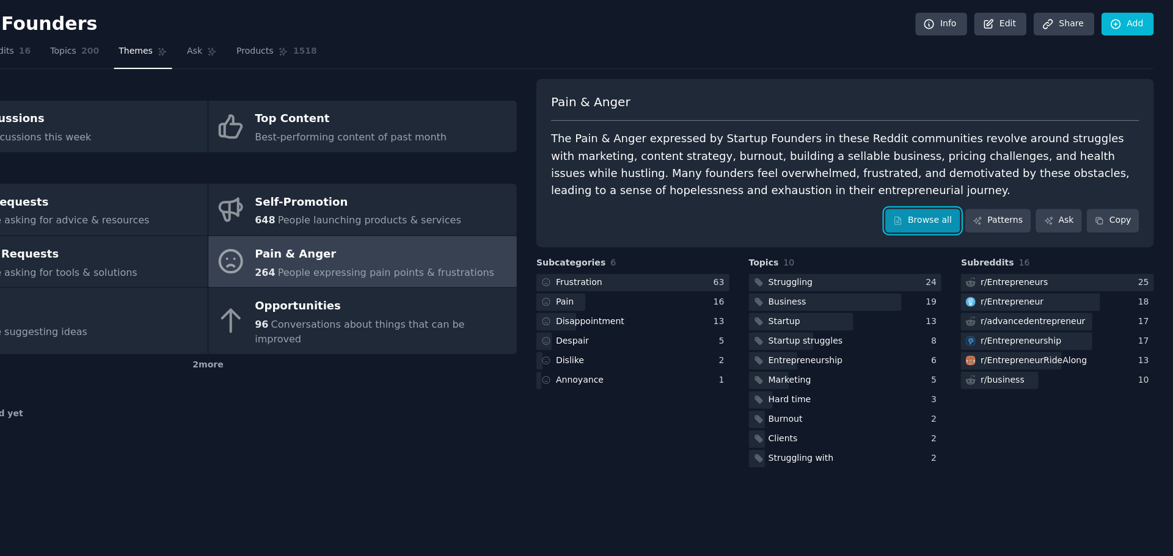
click at [980, 197] on link "Browse all" at bounding box center [953, 193] width 65 height 21
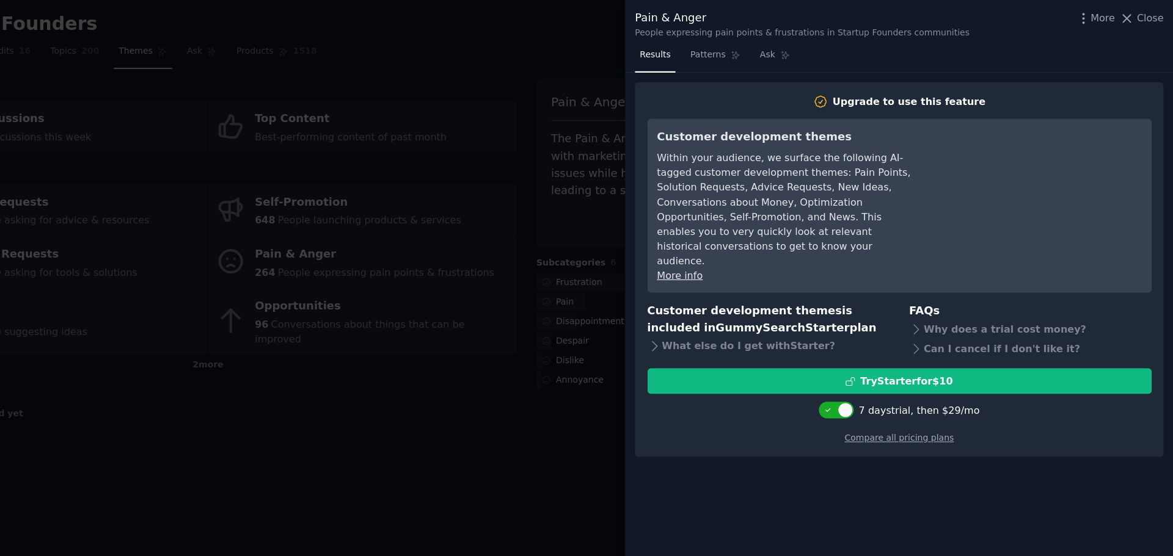
click at [689, 160] on div at bounding box center [586, 278] width 1173 height 556
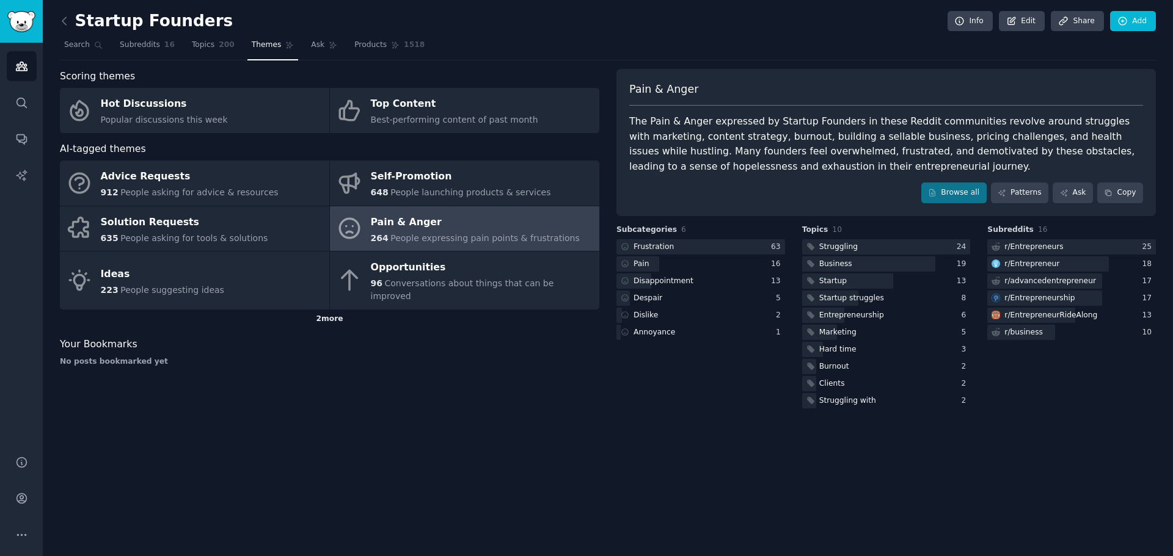
click at [333, 310] on div "2 more" at bounding box center [329, 320] width 539 height 20
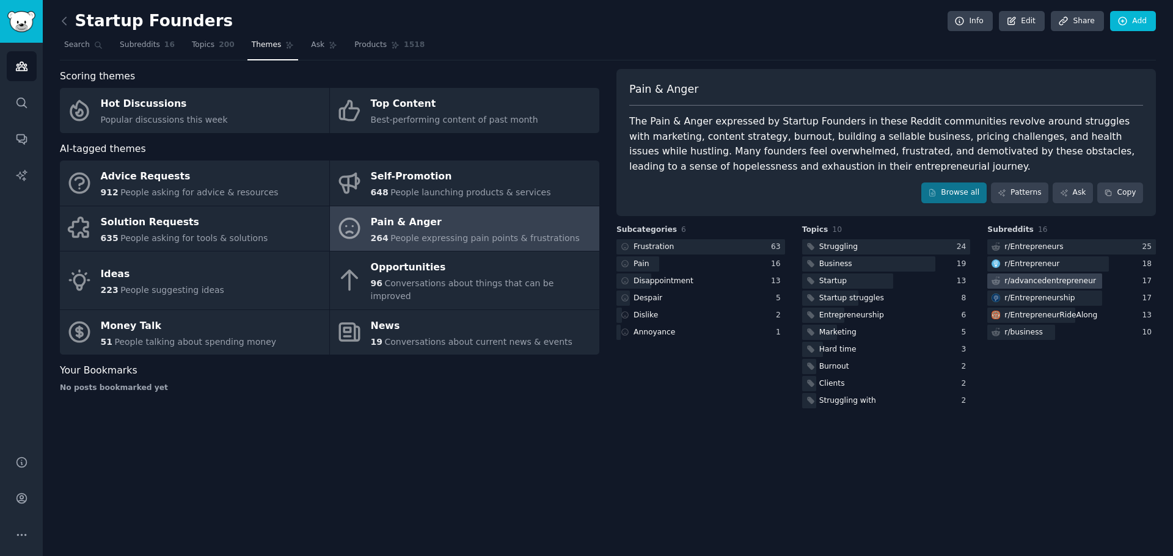
click at [1020, 274] on div "r/ advancedentrepreneur" at bounding box center [1042, 281] width 111 height 15
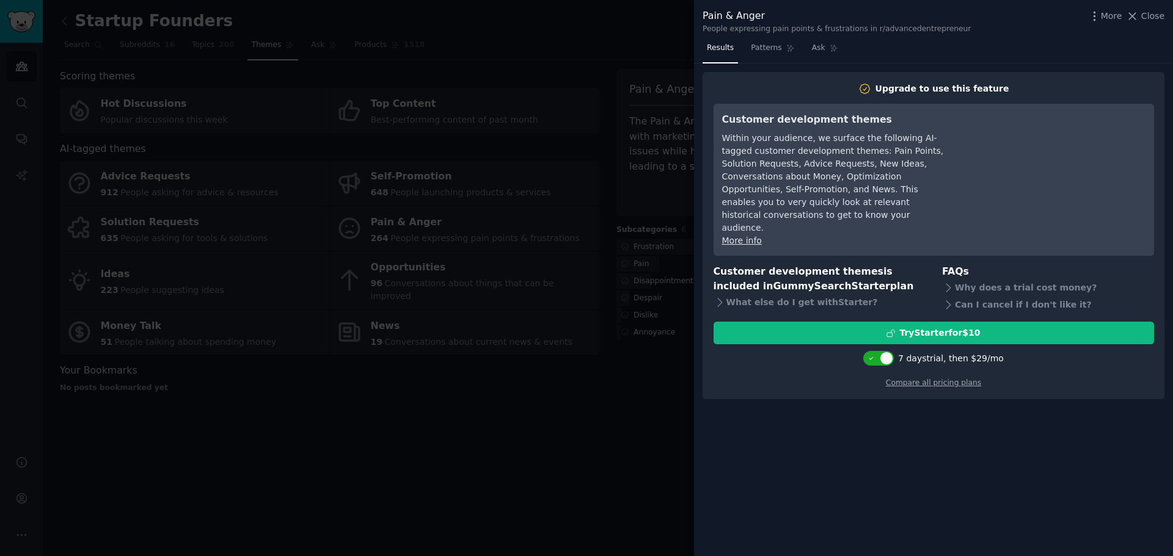
click at [682, 283] on div at bounding box center [586, 278] width 1173 height 556
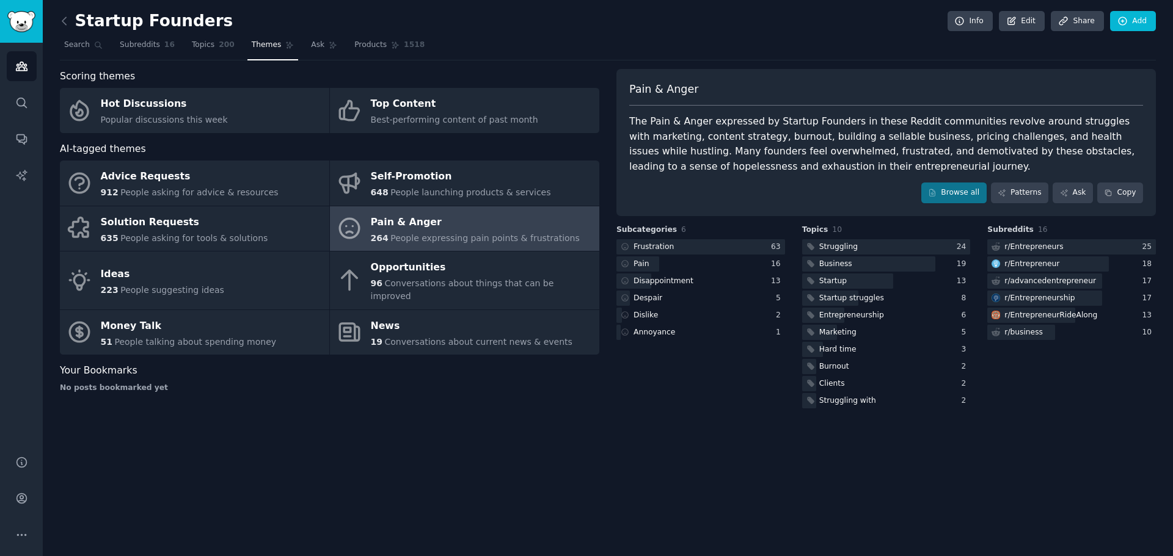
click at [1018, 349] on div "Subreddits 16 r/ Entrepreneurs 25 r/ Entrepreneur 18 r/ advancedentrepreneur 17…" at bounding box center [1071, 318] width 169 height 186
click at [64, 20] on icon at bounding box center [64, 21] width 13 height 13
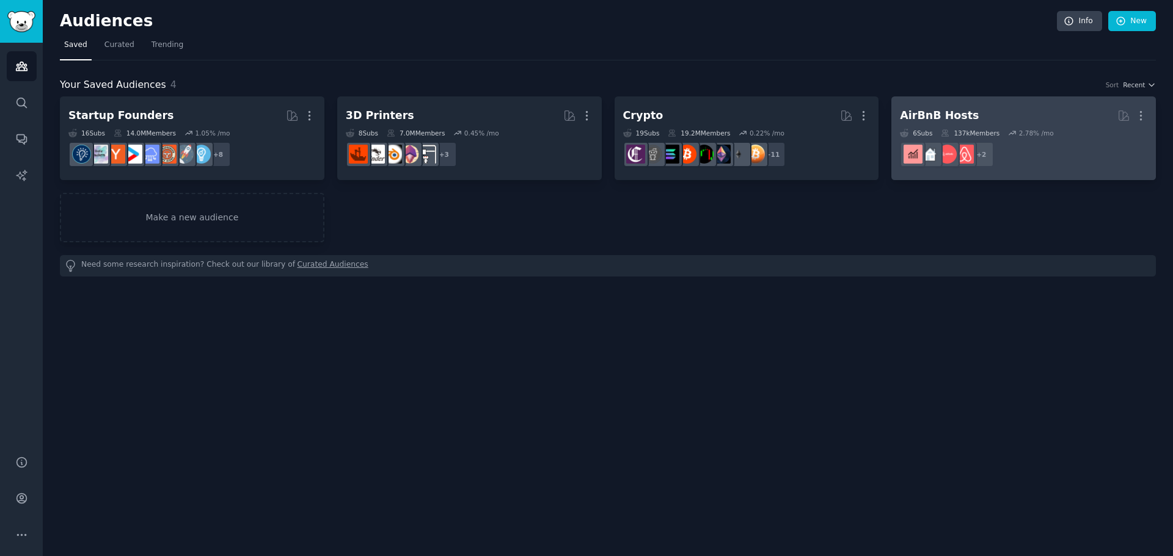
click at [1055, 151] on dd "+ 2" at bounding box center [1023, 154] width 247 height 34
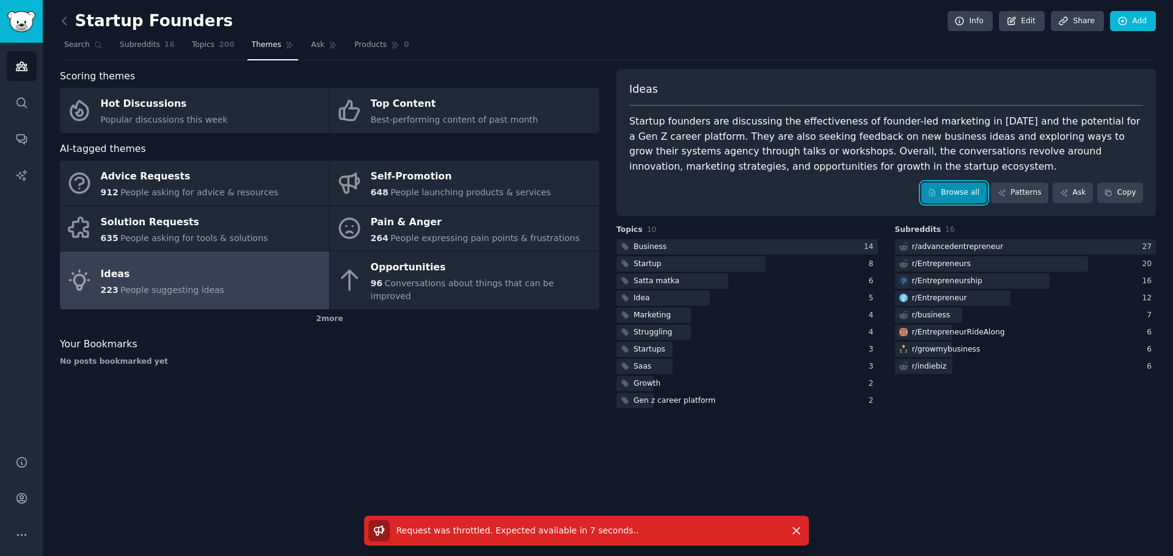
click at [935, 184] on link "Browse all" at bounding box center [953, 193] width 65 height 21
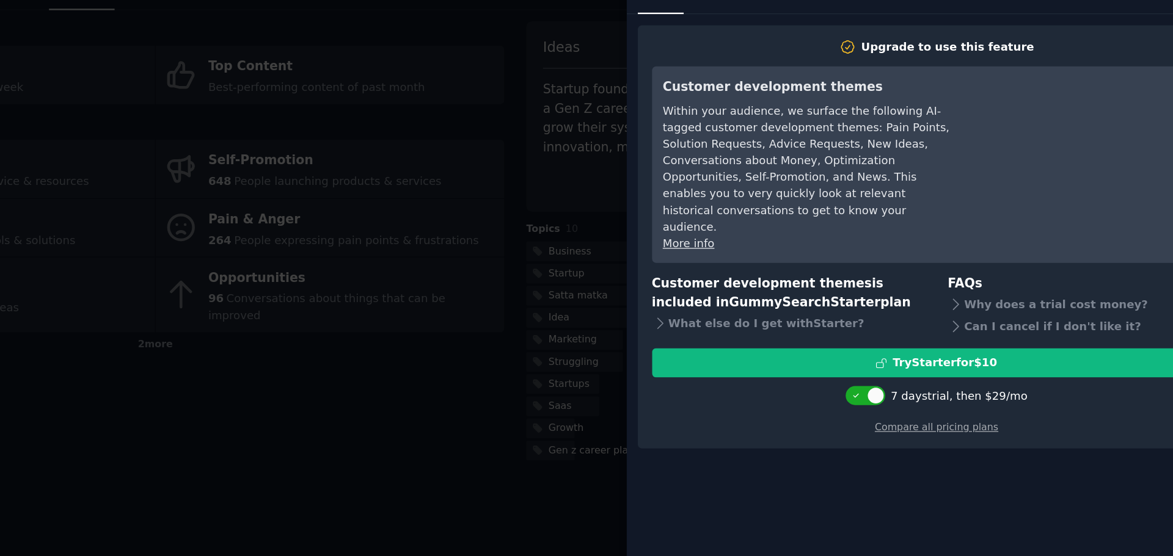
click at [652, 236] on div at bounding box center [586, 278] width 1173 height 556
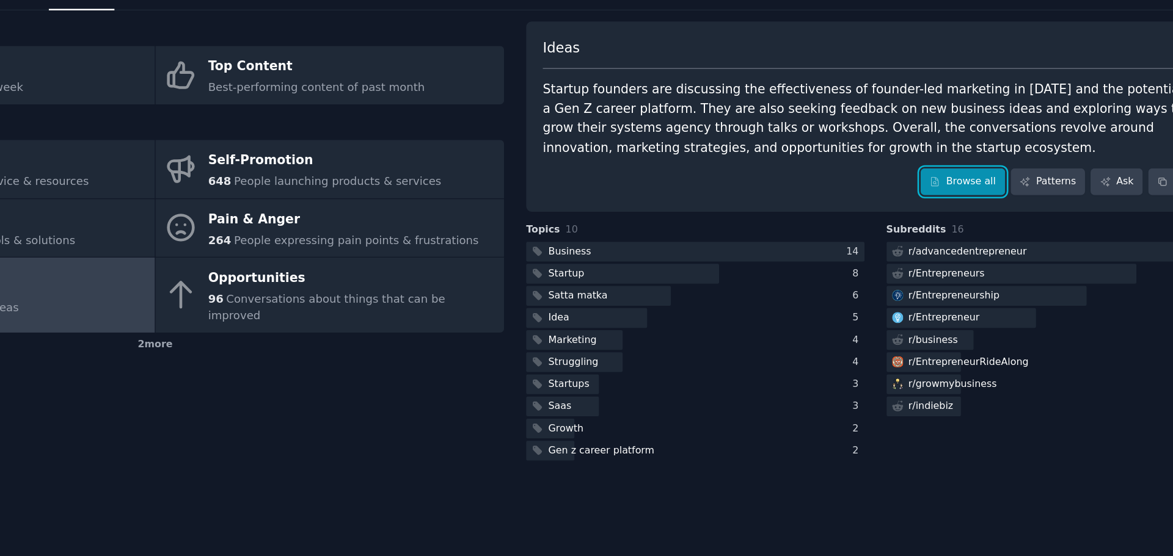
click at [962, 198] on link "Browse all" at bounding box center [953, 193] width 65 height 21
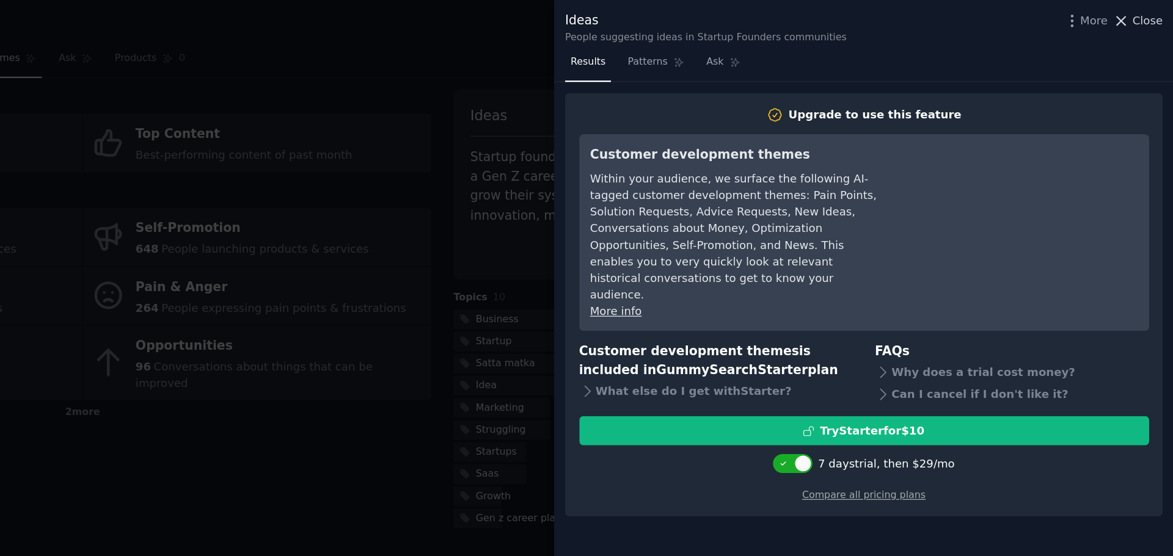
click at [1129, 14] on icon at bounding box center [1132, 16] width 13 height 13
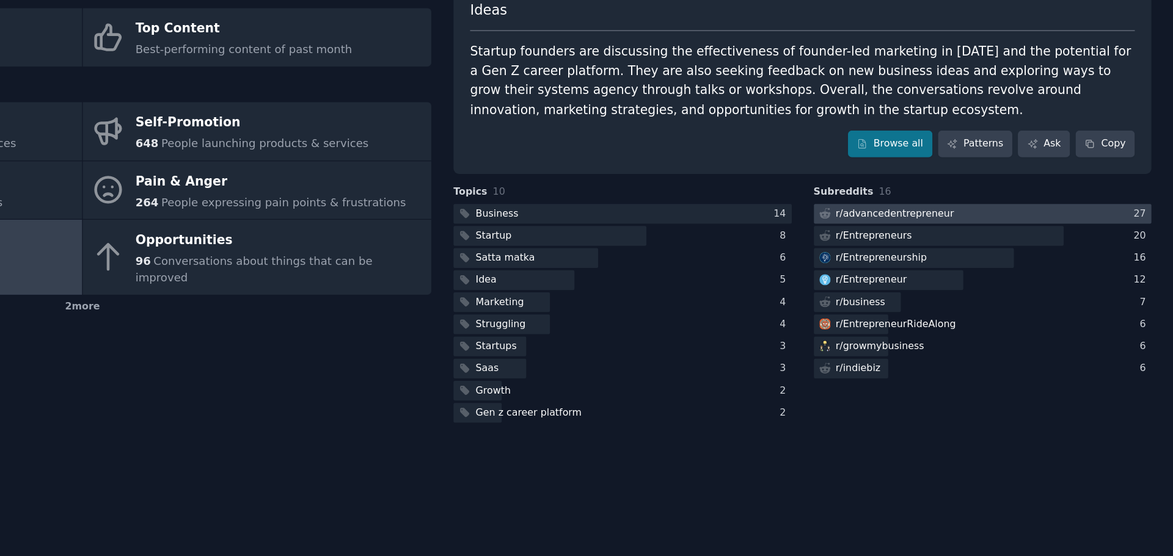
click at [979, 254] on div "r/ advancedentrepreneur" at bounding box center [950, 246] width 111 height 15
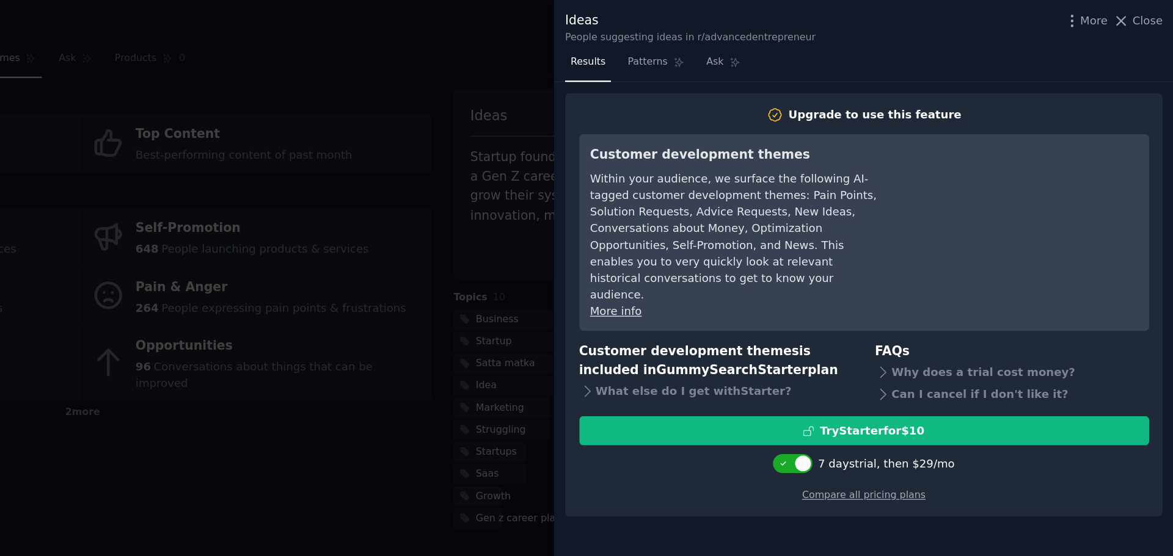
click at [672, 196] on div at bounding box center [586, 278] width 1173 height 556
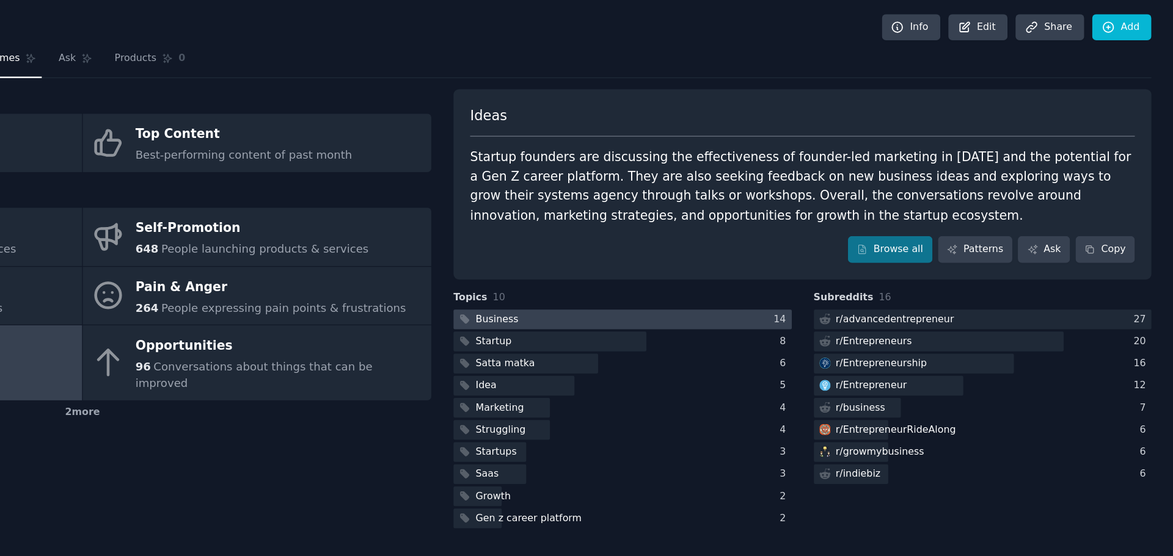
click at [773, 253] on div at bounding box center [746, 246] width 261 height 15
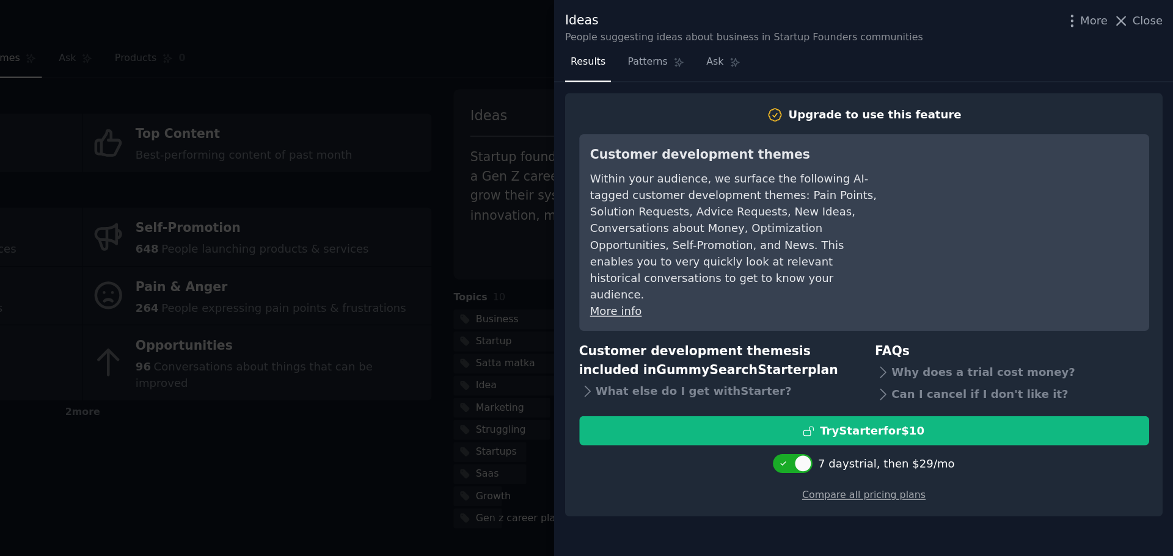
click at [685, 293] on div at bounding box center [586, 278] width 1173 height 556
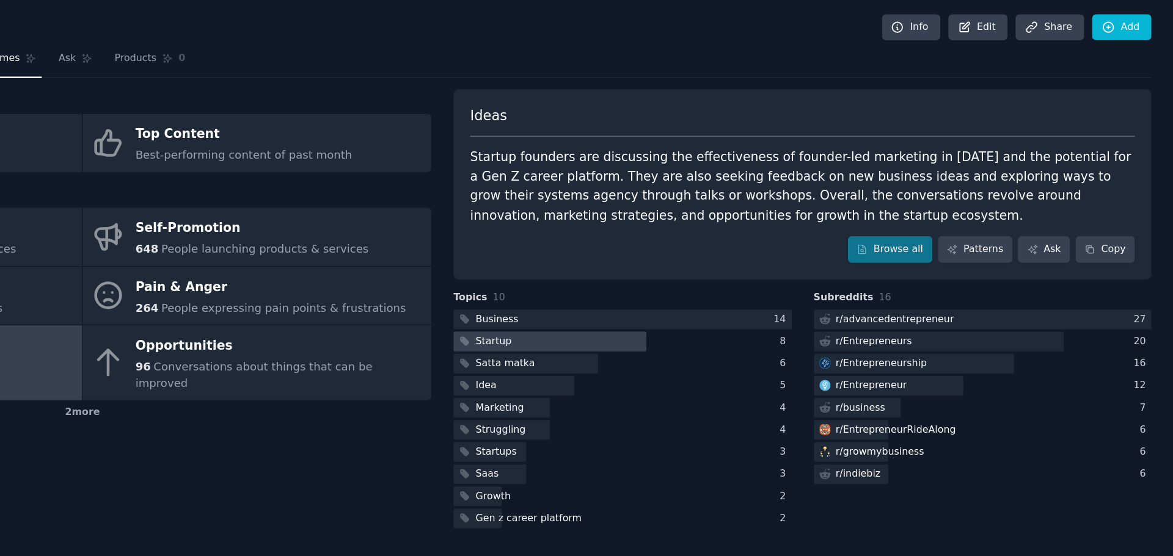
click at [694, 267] on div at bounding box center [690, 263] width 149 height 15
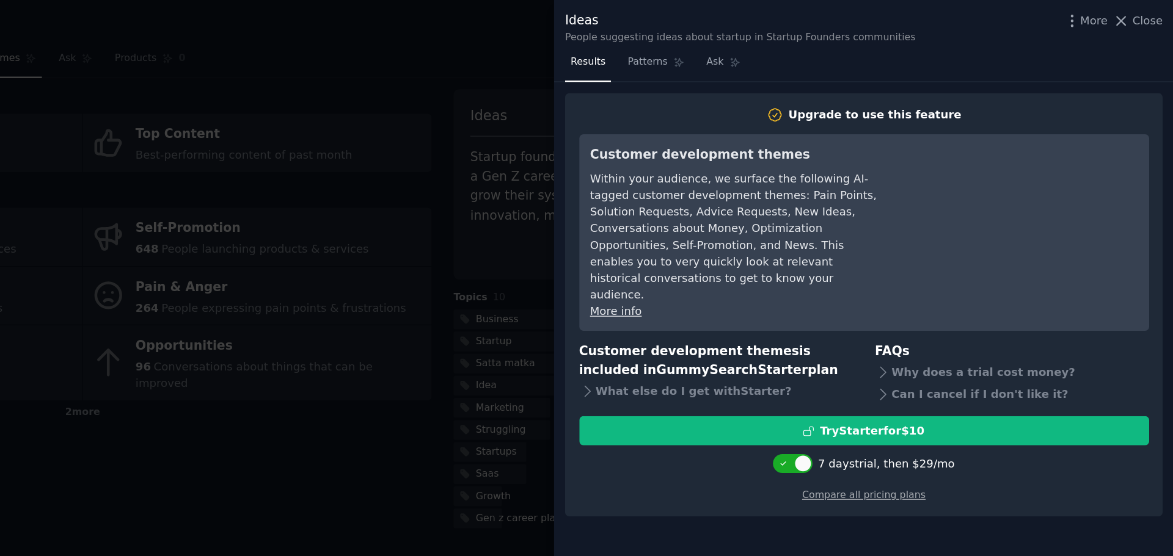
click at [658, 267] on div at bounding box center [586, 278] width 1173 height 556
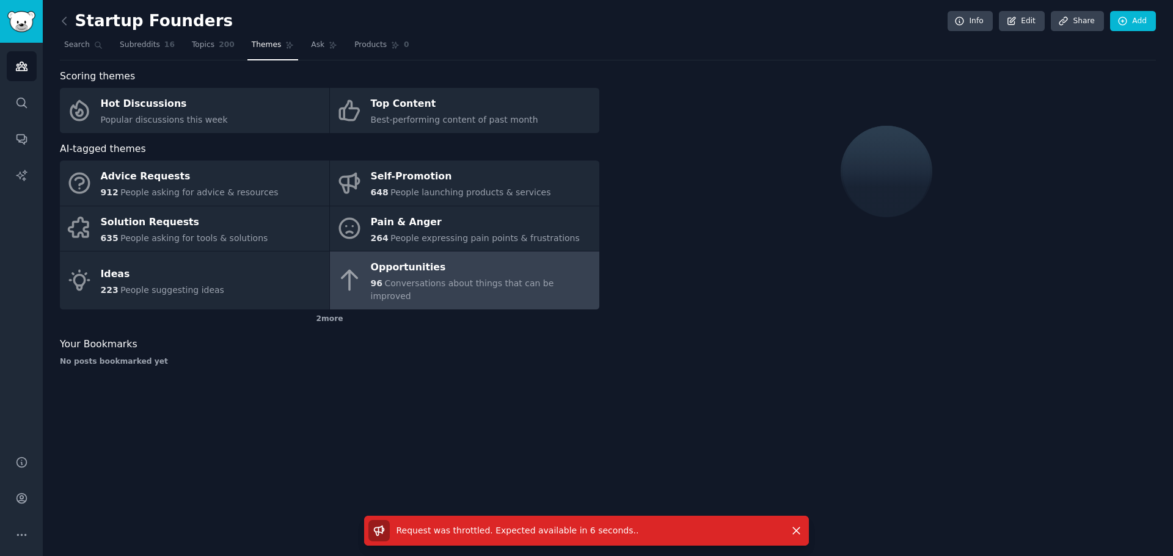
click at [512, 272] on div "Opportunities" at bounding box center [482, 268] width 222 height 20
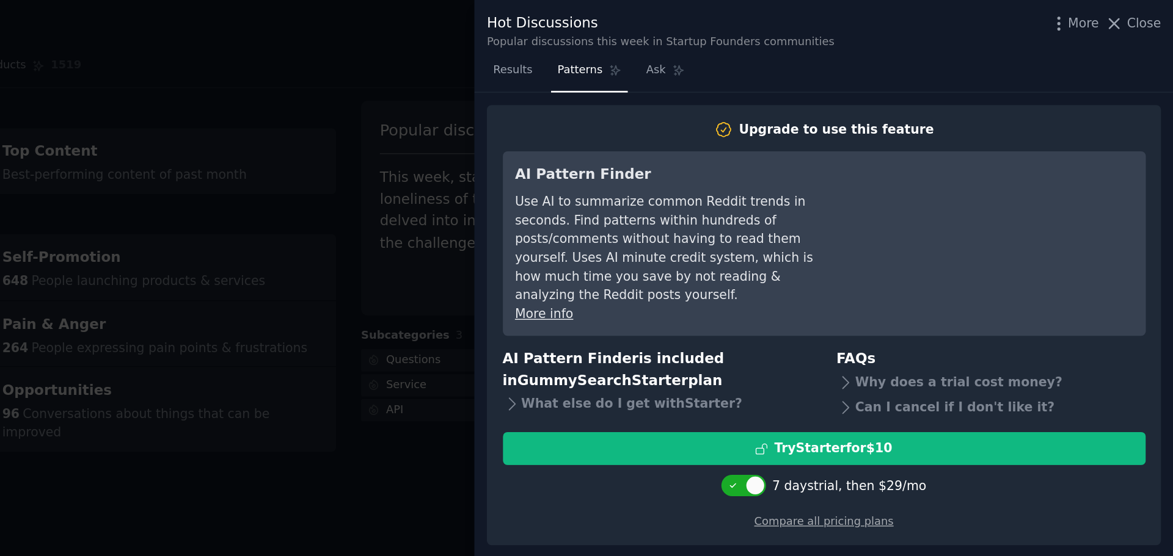
click at [958, 114] on div "AI Pattern Finder Use AI to summarize common Reddit trends in seconds. Find pat…" at bounding box center [933, 166] width 423 height 109
click at [813, 54] on link "Ask" at bounding box center [824, 50] width 35 height 25
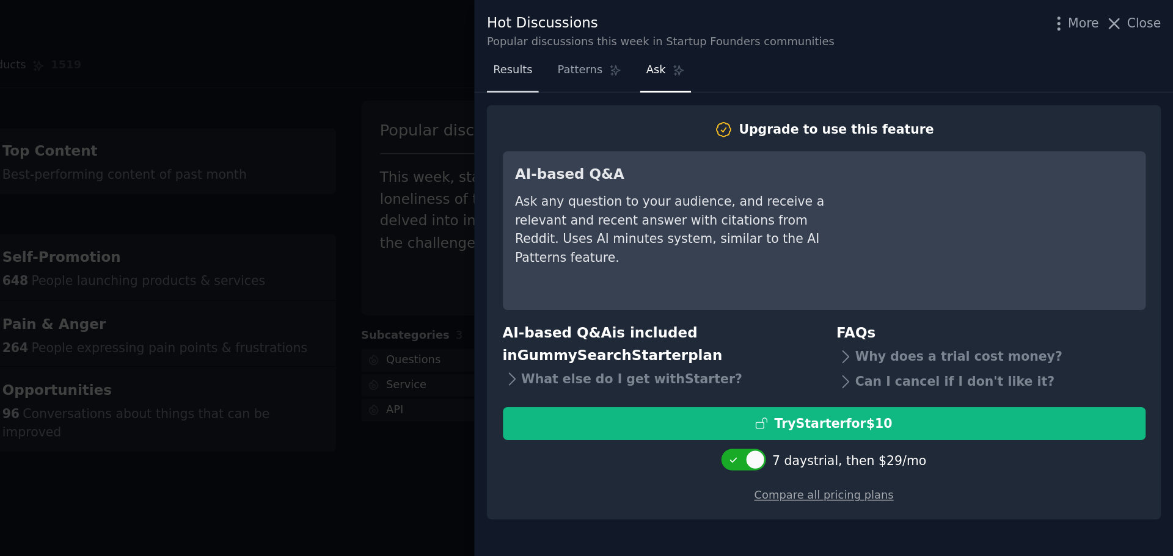
click at [727, 50] on span "Results" at bounding box center [720, 48] width 27 height 11
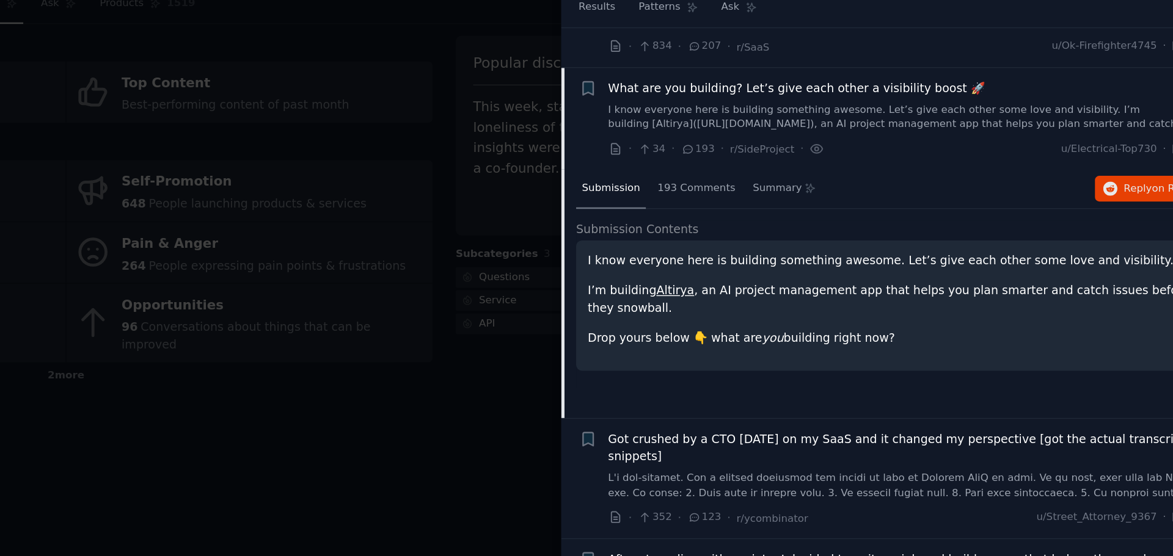
scroll to position [68, 0]
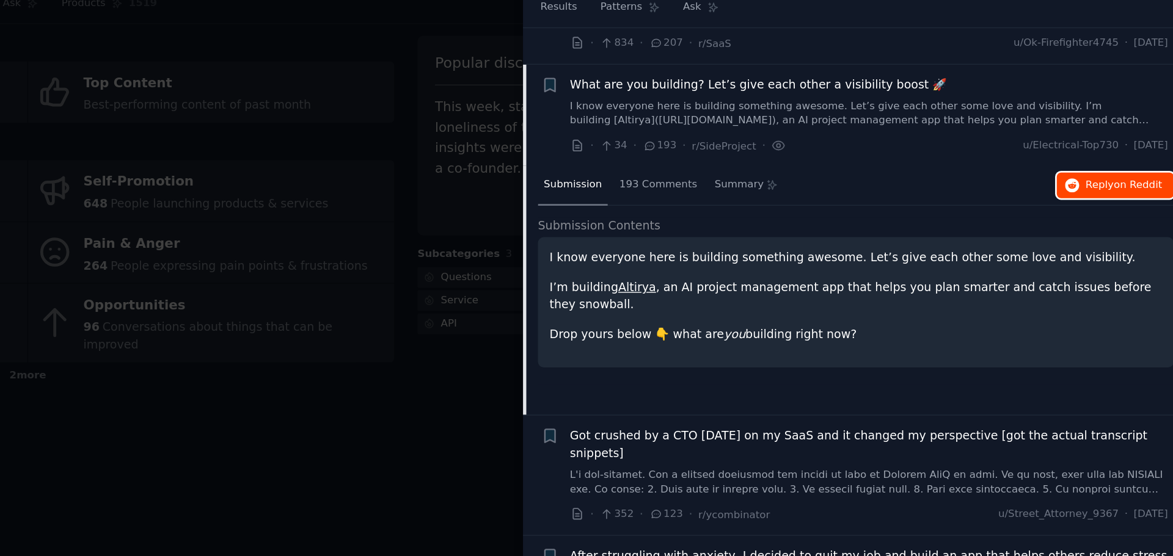
click at [1110, 172] on button "Reply on Reddit" at bounding box center [1129, 180] width 86 height 20
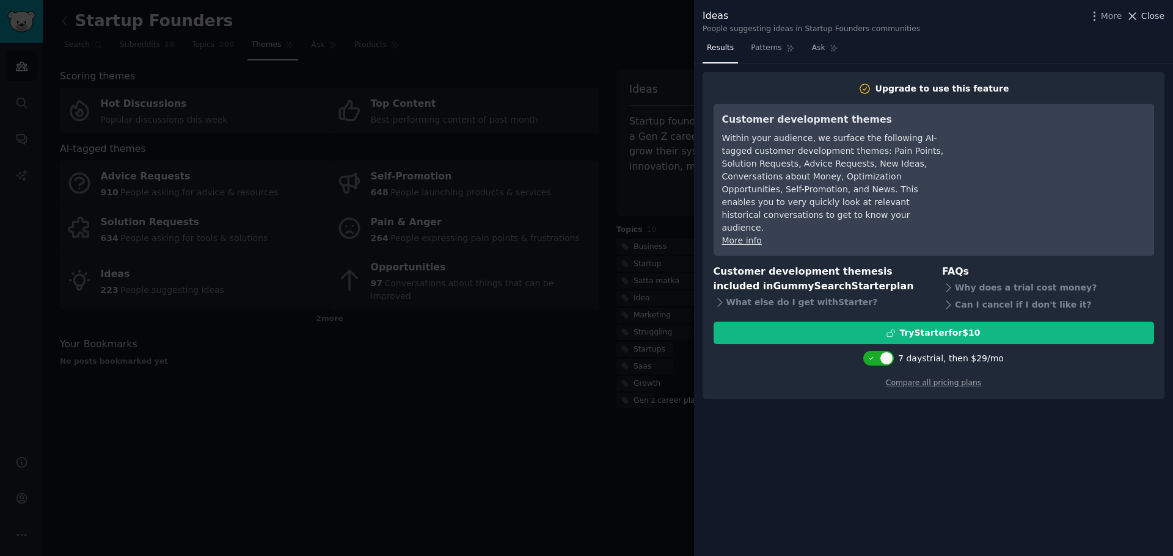
click at [1144, 21] on span "Close" at bounding box center [1152, 16] width 23 height 13
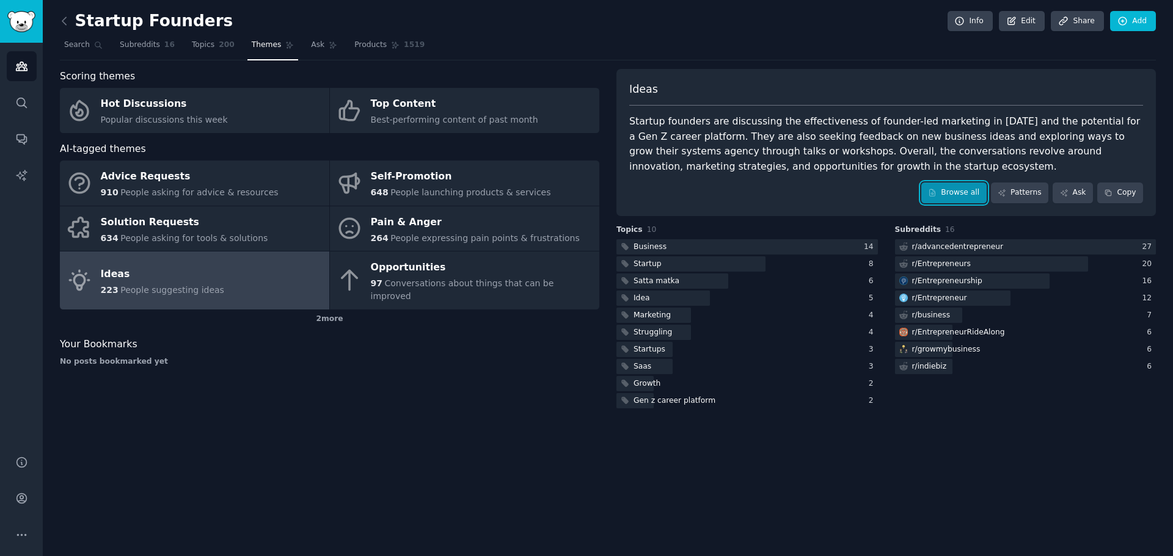
click at [971, 186] on link "Browse all" at bounding box center [953, 193] width 65 height 21
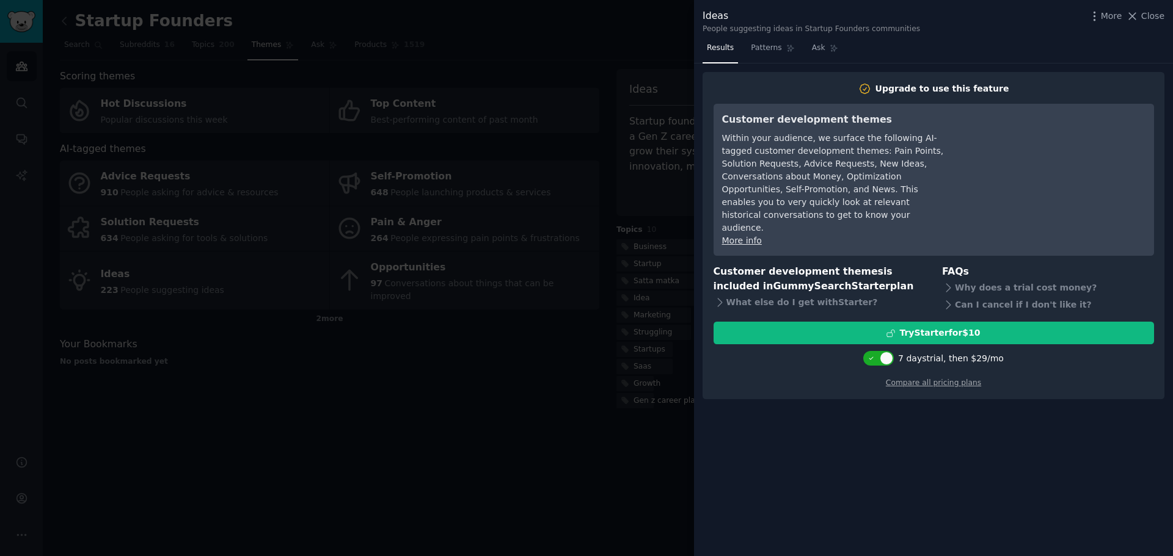
click at [687, 39] on div at bounding box center [586, 278] width 1173 height 556
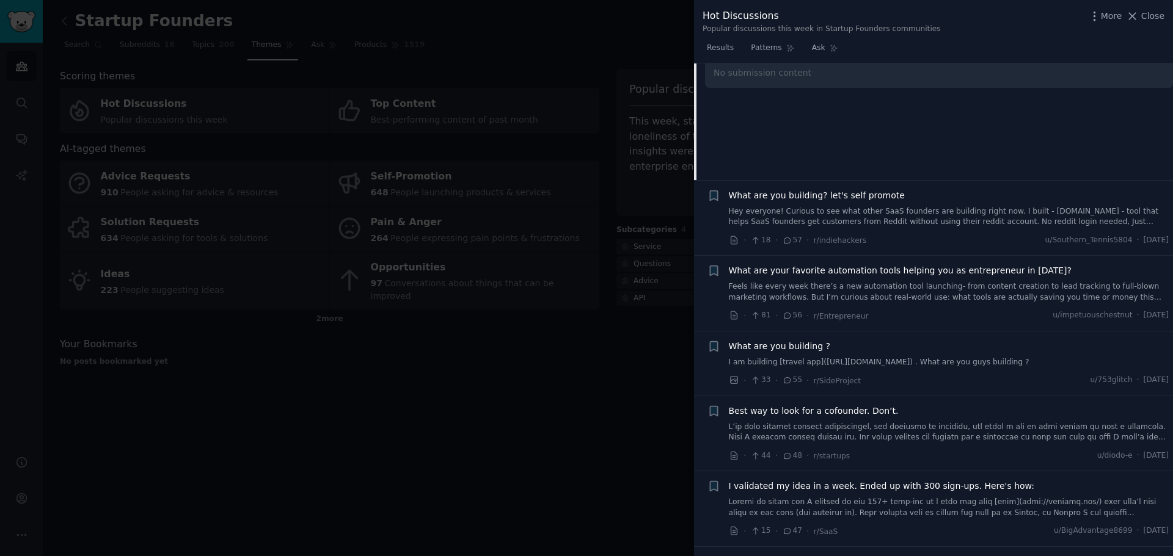
scroll to position [588, 0]
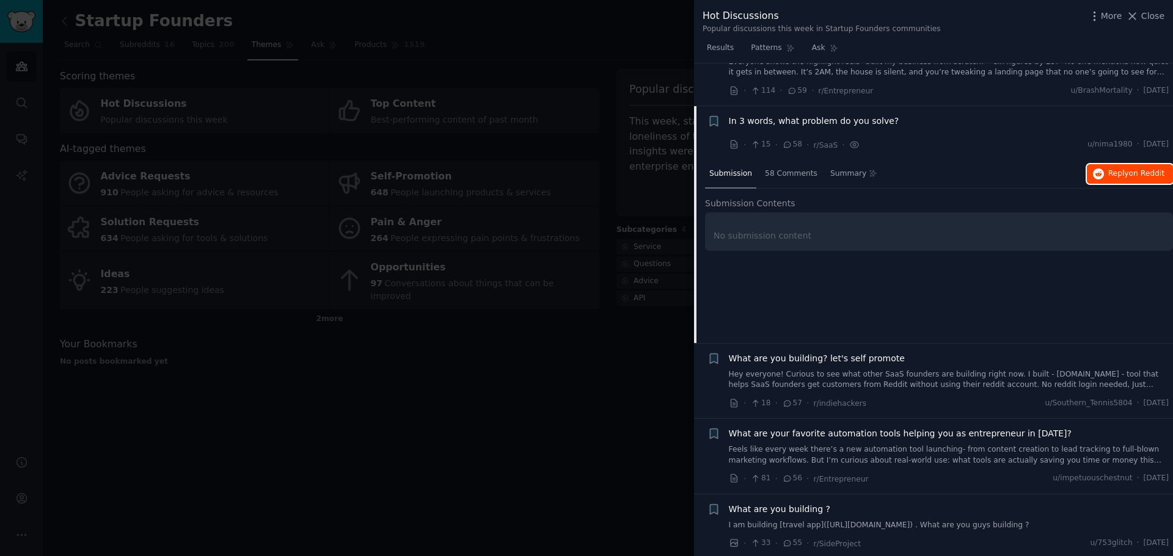
click at [1124, 167] on button "Reply on Reddit" at bounding box center [1129, 174] width 86 height 20
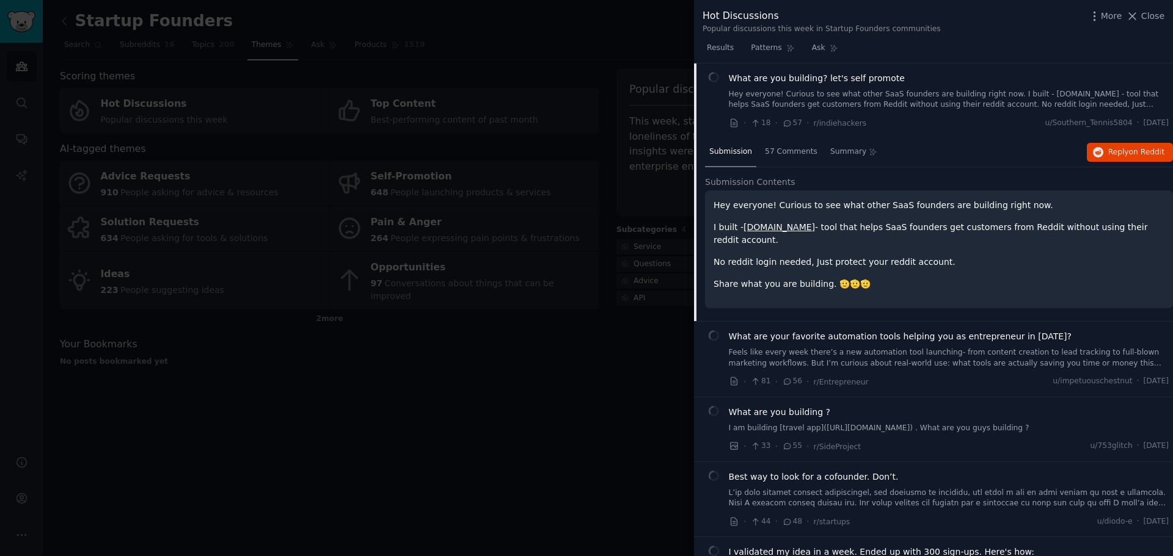
scroll to position [707, 0]
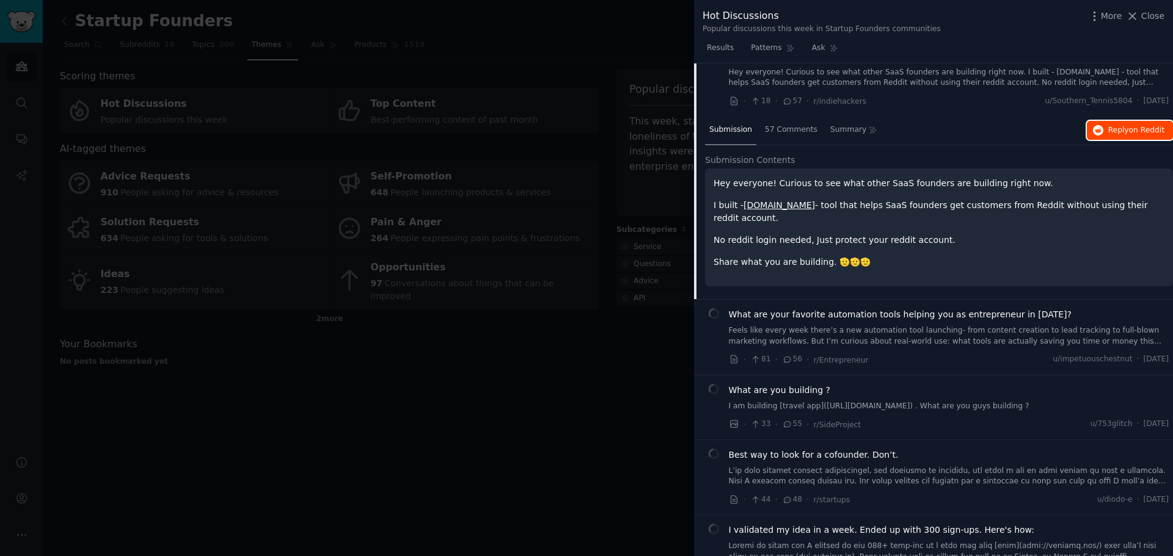
click at [1115, 123] on button "Reply on Reddit" at bounding box center [1129, 131] width 86 height 20
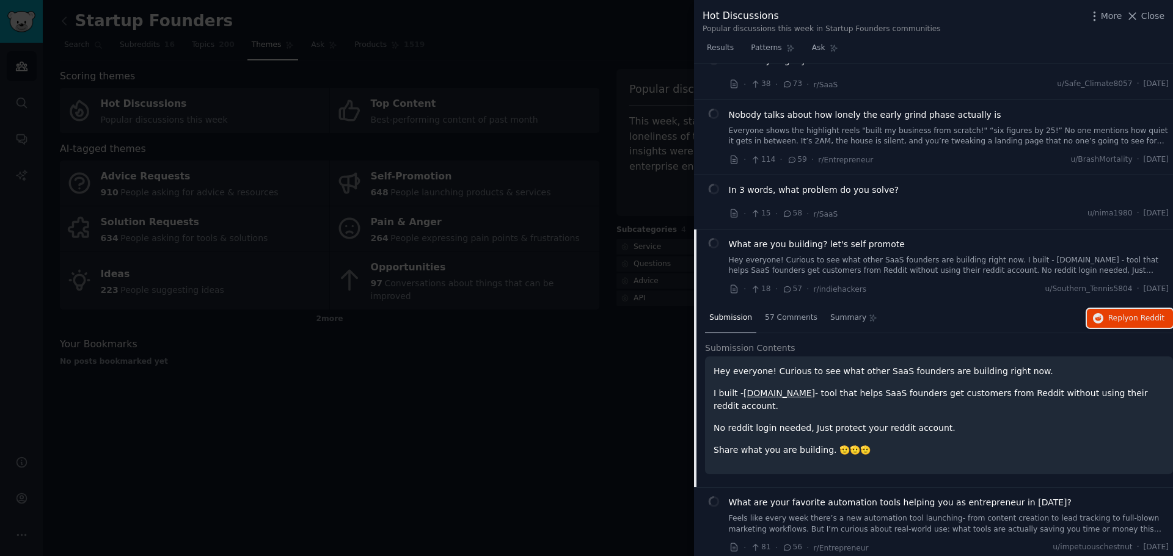
scroll to position [509, 0]
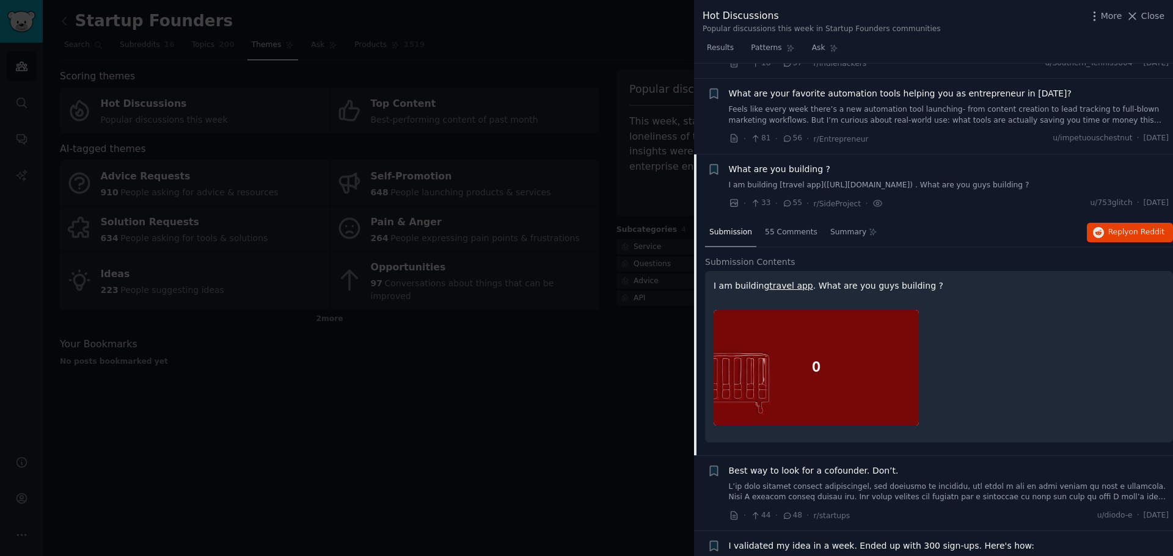
scroll to position [748, 0]
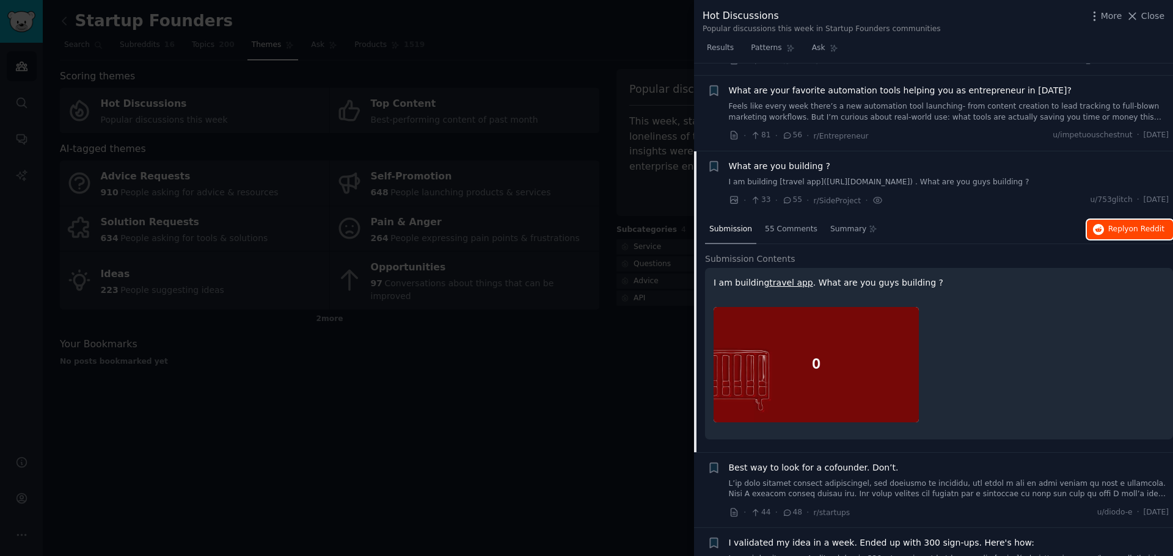
click at [1102, 224] on icon "button" at bounding box center [1098, 229] width 11 height 11
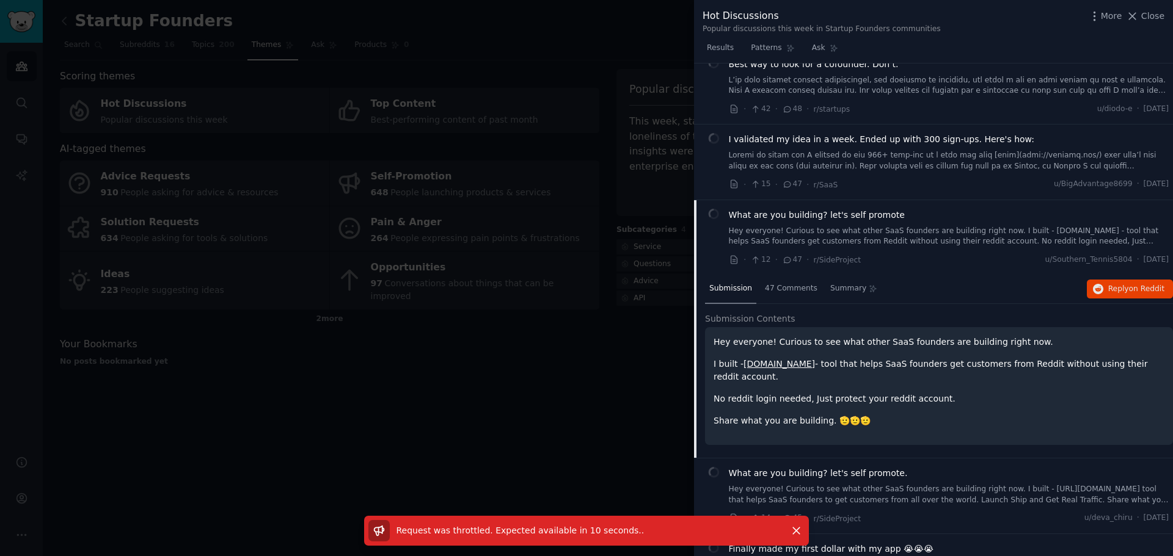
scroll to position [920, 0]
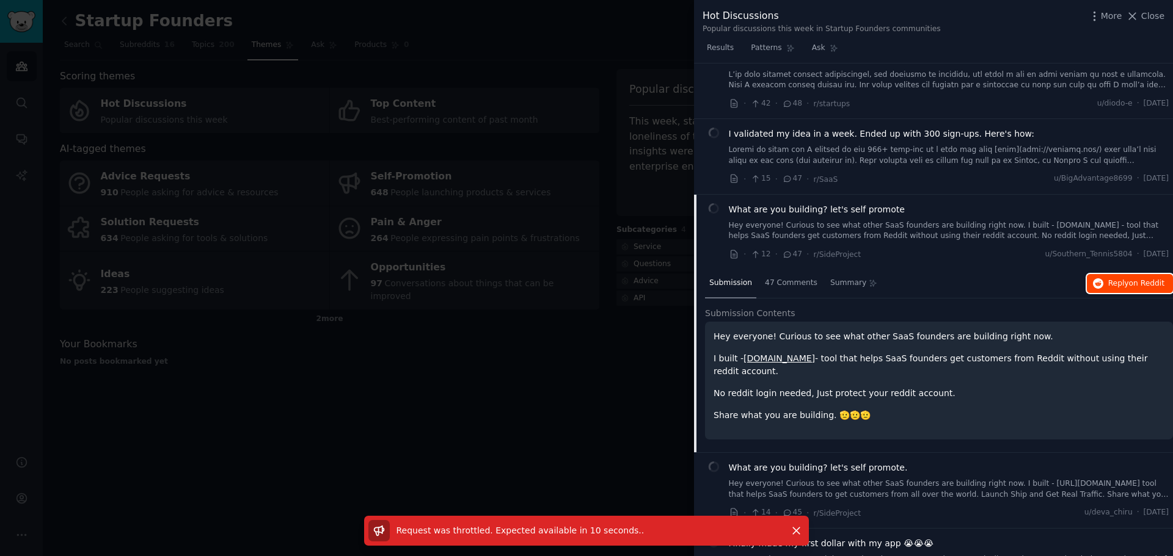
click at [1110, 278] on span "Reply on Reddit" at bounding box center [1136, 283] width 56 height 11
